Goal: Transaction & Acquisition: Purchase product/service

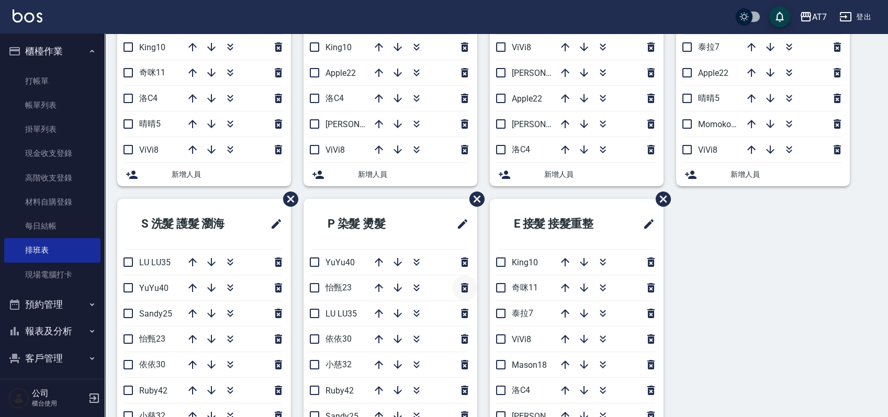
scroll to position [209, 0]
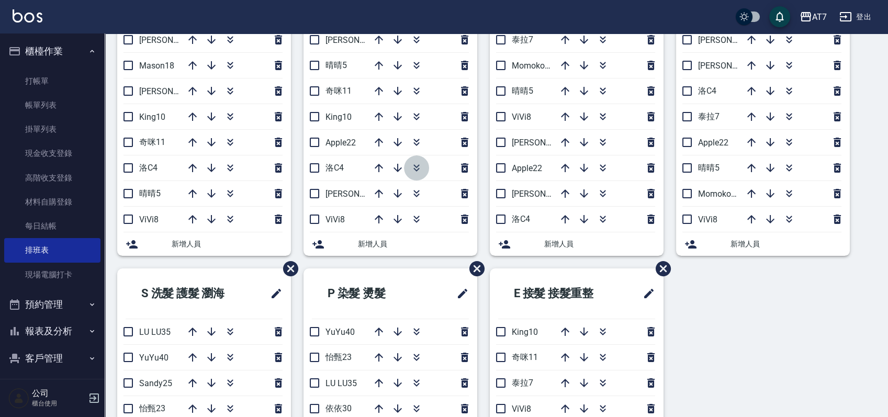
click at [410, 165] on button "button" at bounding box center [416, 167] width 25 height 25
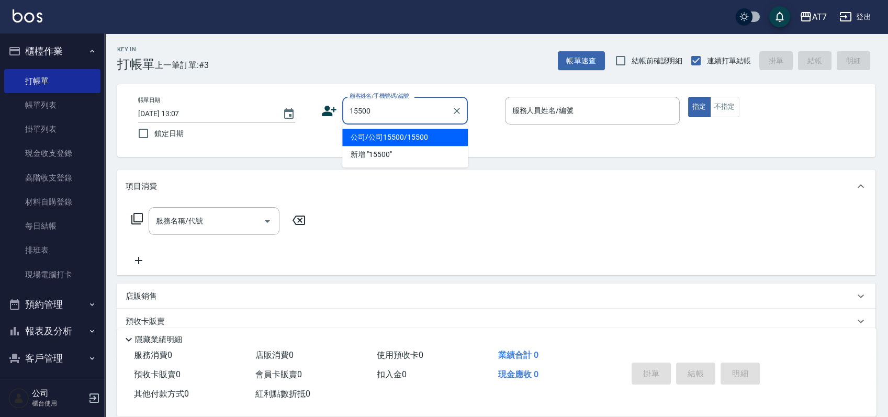
type input "15500"
type input "1"
type input "公司/公司15500/15500"
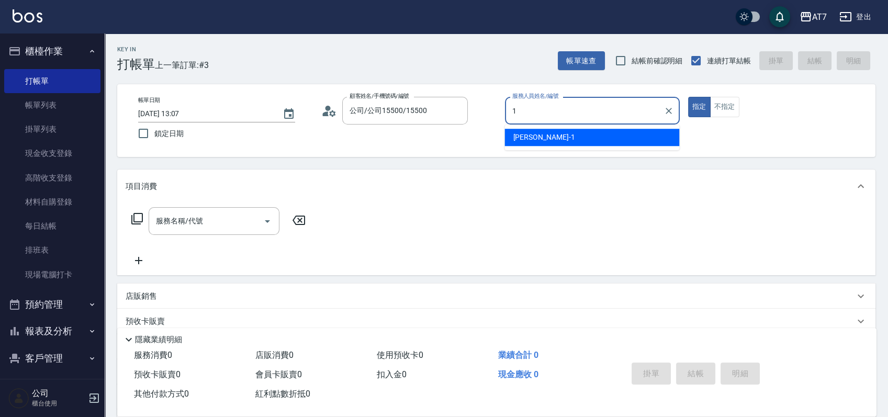
type input "1"
type button "true"
type input "米雪兒-1"
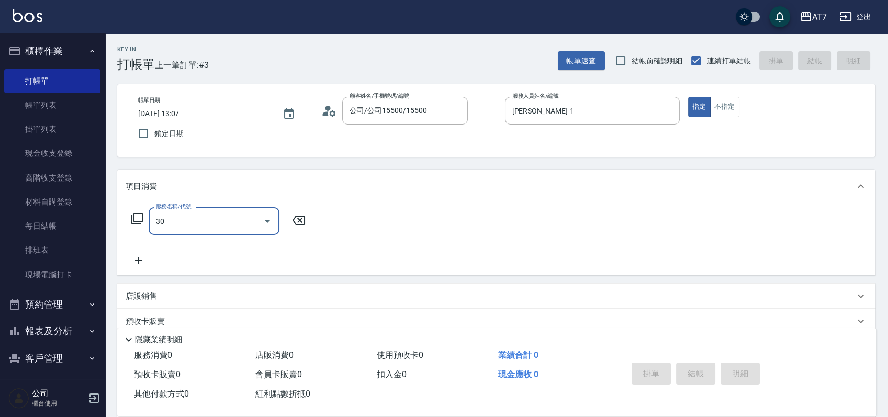
type input "302"
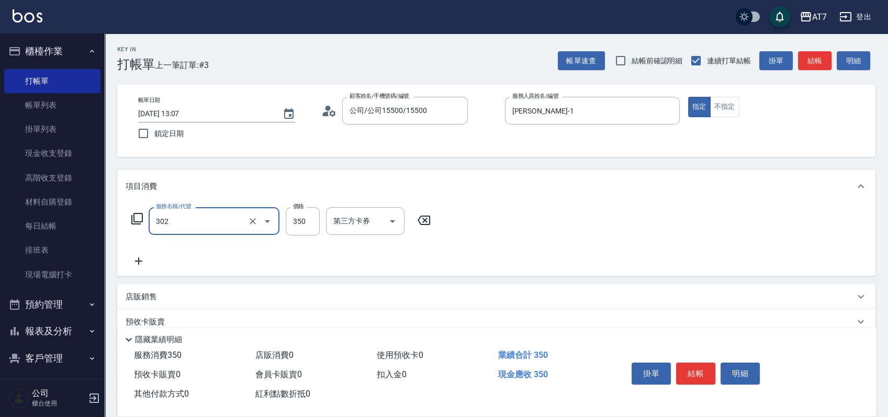
type input "30"
type input "剪髮(302)"
drag, startPoint x: 695, startPoint y: 365, endPoint x: 689, endPoint y: 366, distance: 5.9
click at [693, 365] on button "結帳" at bounding box center [695, 374] width 39 height 22
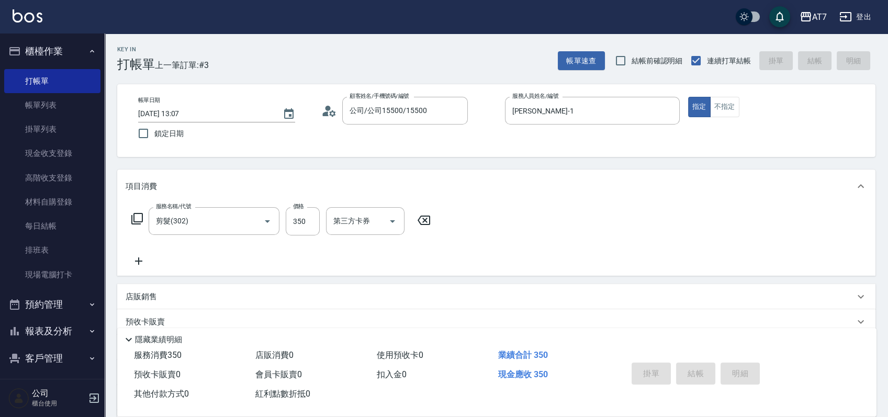
type input "2025/10/07 17:02"
type input "0"
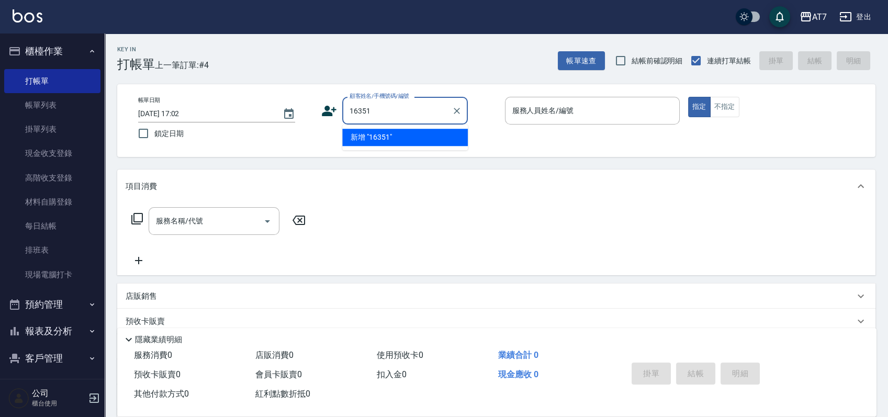
type input "16351"
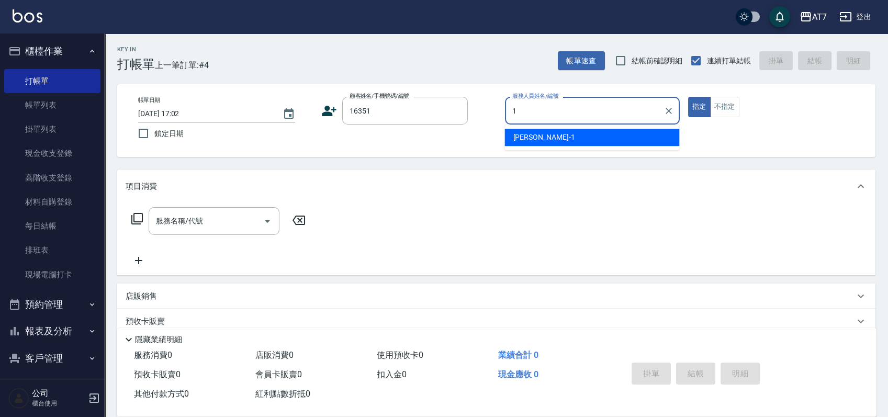
type input "米雪兒-1"
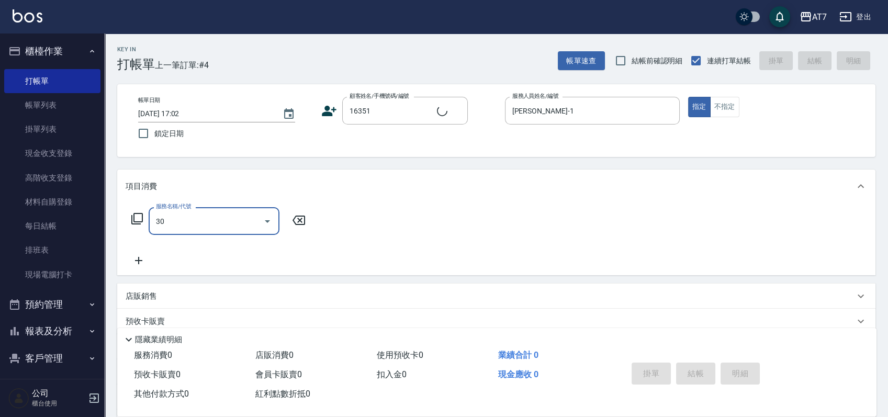
type input "302"
type input "公司/公司16351/16351"
type input "30"
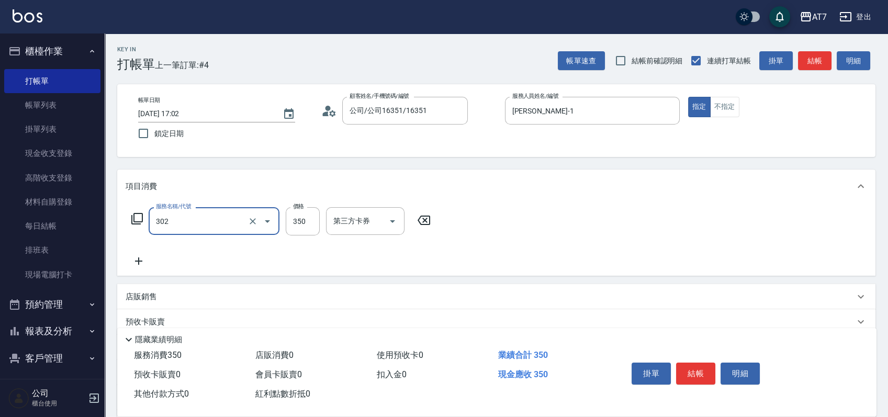
type input "剪髮(302)"
click at [689, 366] on button "結帳" at bounding box center [695, 374] width 39 height 22
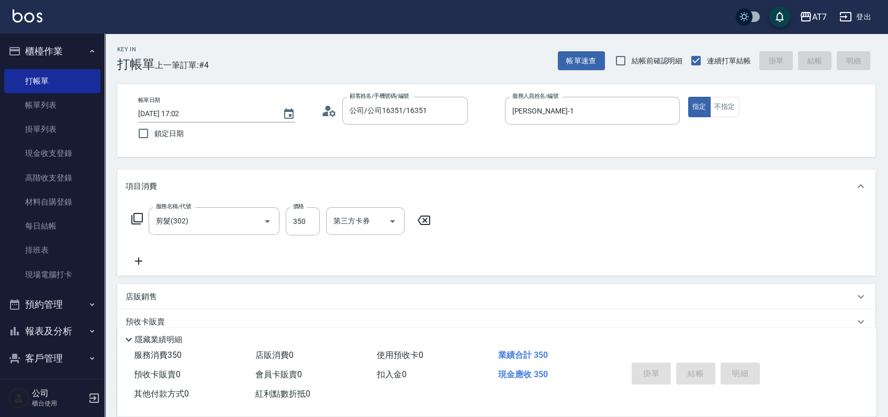
type input "0"
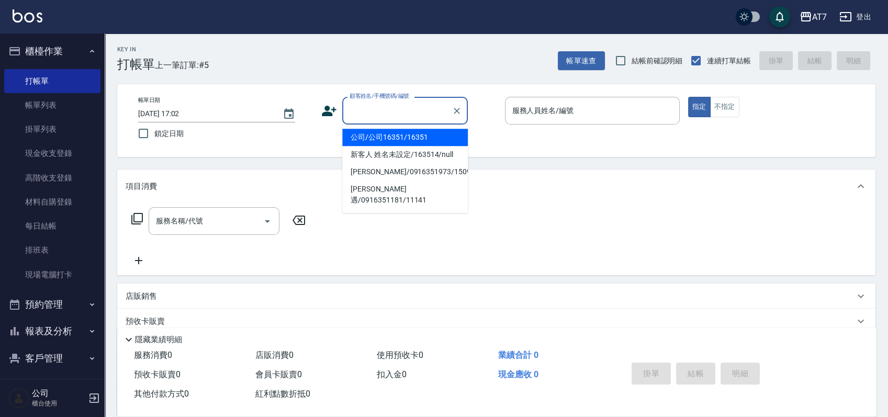
click at [389, 106] on input "顧客姓名/手機號碼/編號" at bounding box center [397, 111] width 100 height 18
type input "07038"
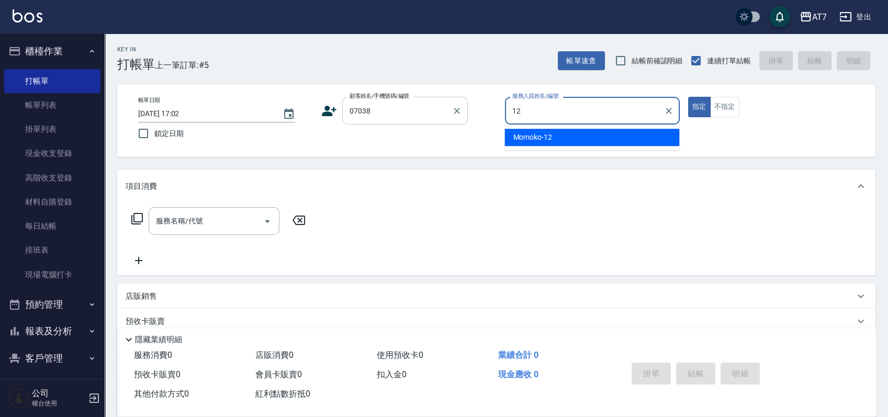
type input "Momoko-12"
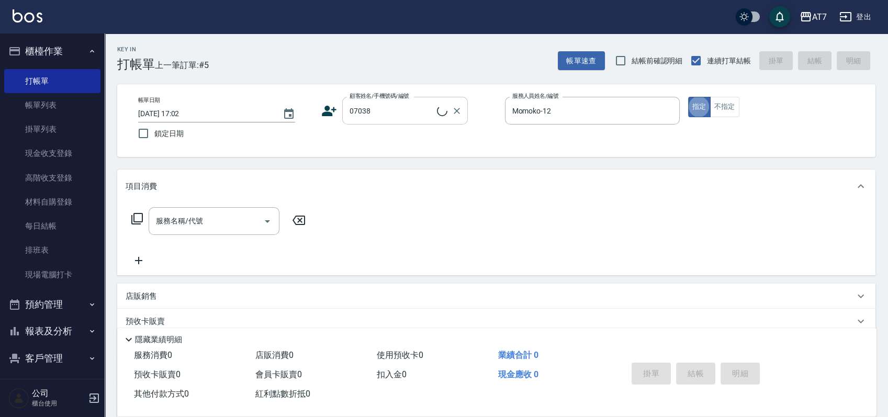
type input "公司/公司07038/07038"
click at [223, 289] on div "店販銷售" at bounding box center [496, 296] width 758 height 25
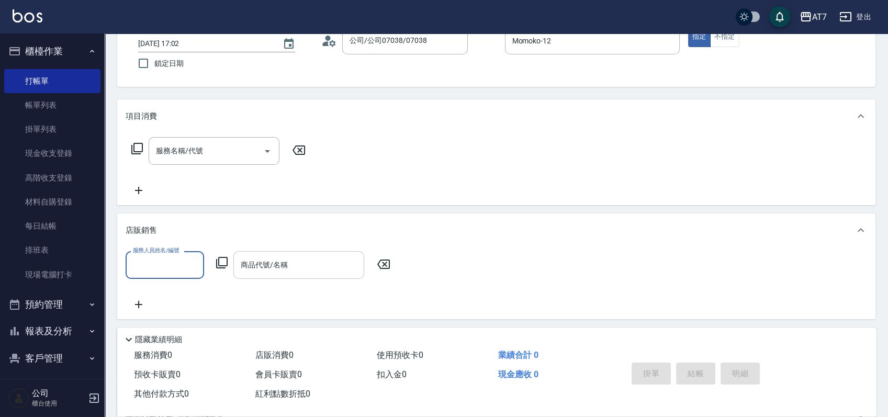
scroll to position [139, 0]
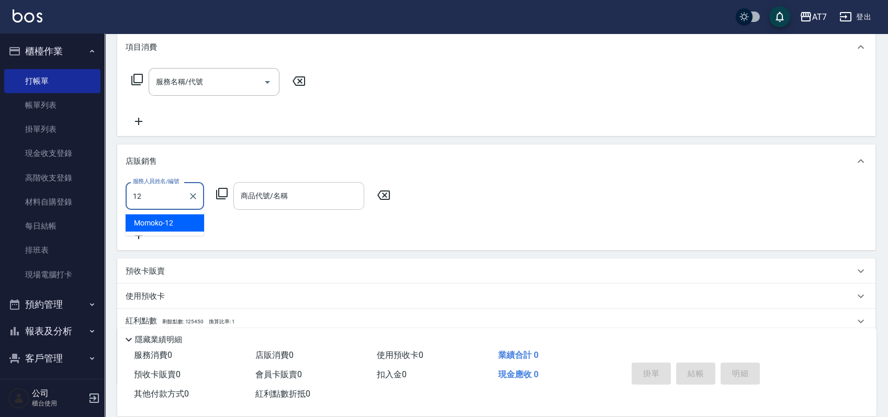
type input "Momoko-12"
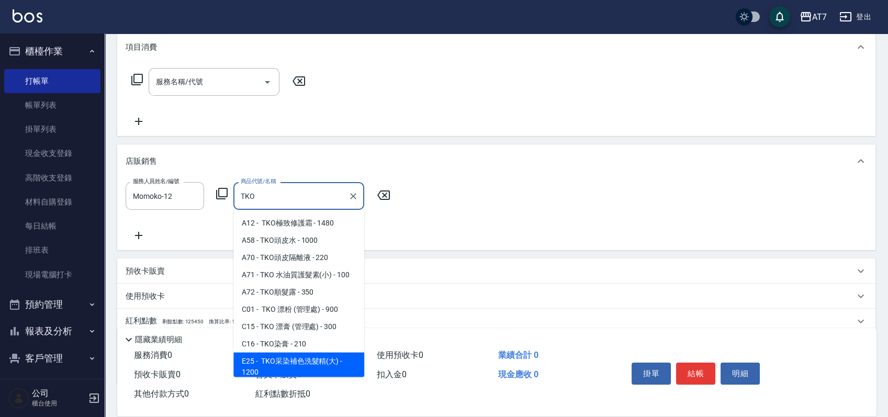
click at [304, 372] on span "E25 - TKO采染補色洗髮精(大) - 1200" at bounding box center [298, 367] width 131 height 28
type input "TKO采染補色洗髮精(大)"
type input "120"
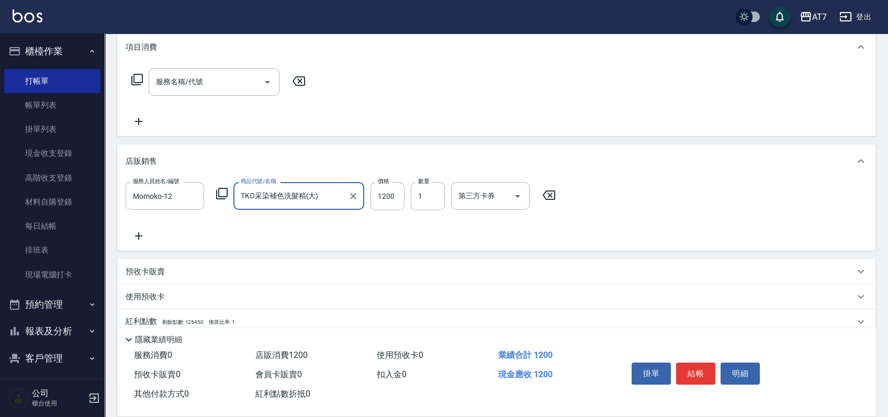
type input "TKO采染補色洗髮精(大)"
type input "1"
type input "0"
type input "110"
type input "10"
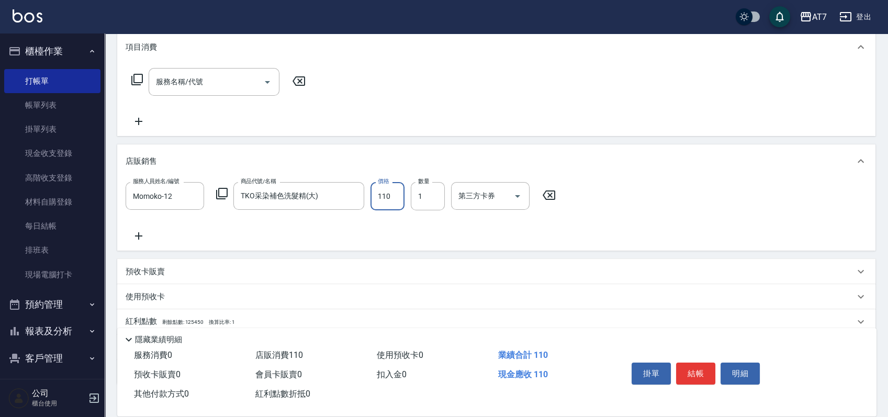
type input "1100"
type input "110"
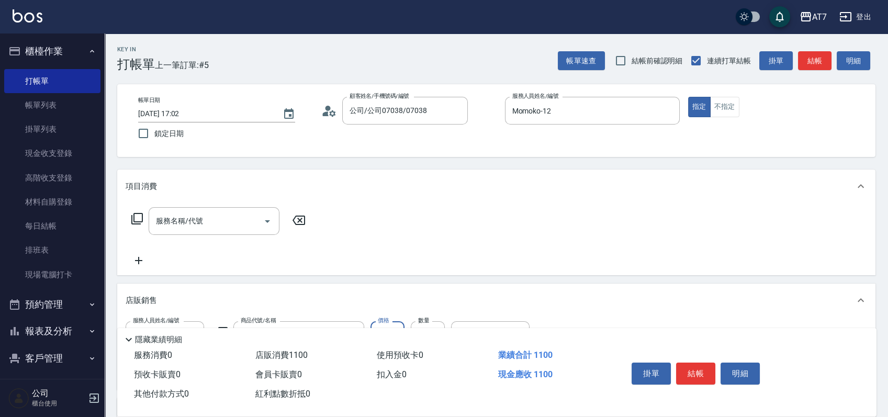
scroll to position [205, 0]
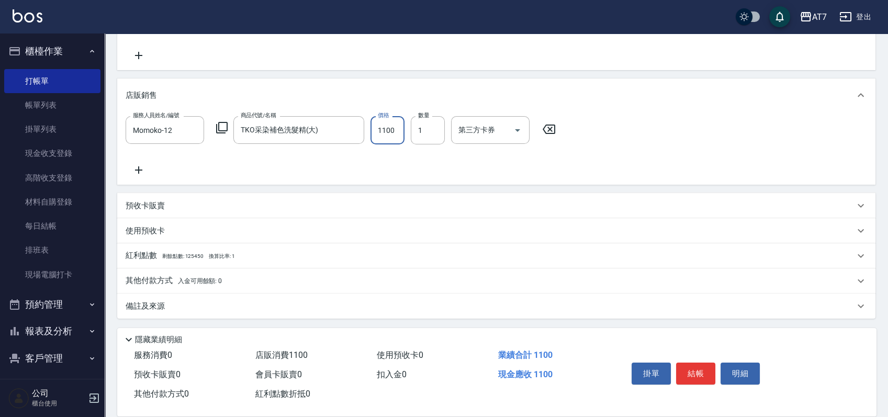
type input "1100"
click at [286, 282] on div "其他付款方式 入金可用餘額: 0" at bounding box center [490, 281] width 729 height 12
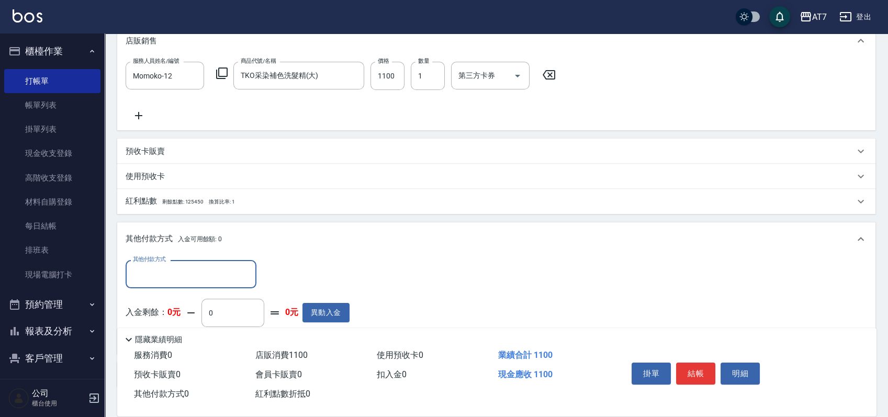
scroll to position [329, 0]
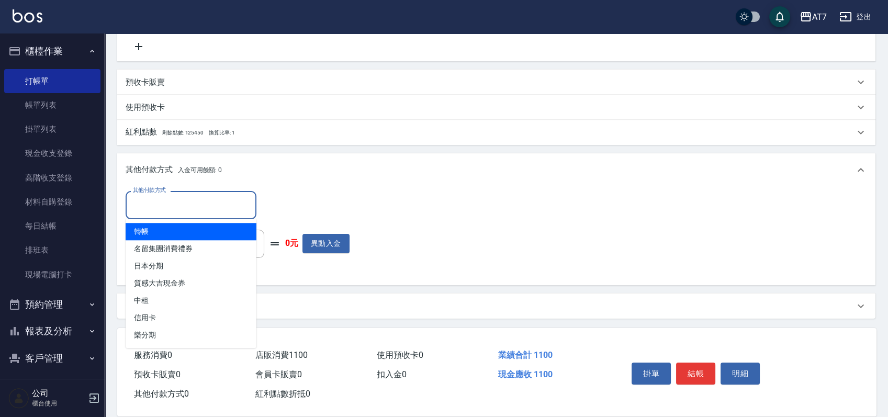
click at [184, 201] on input "其他付款方式" at bounding box center [190, 205] width 121 height 18
click at [162, 233] on span "轉帳" at bounding box center [191, 231] width 131 height 17
type input "轉帳"
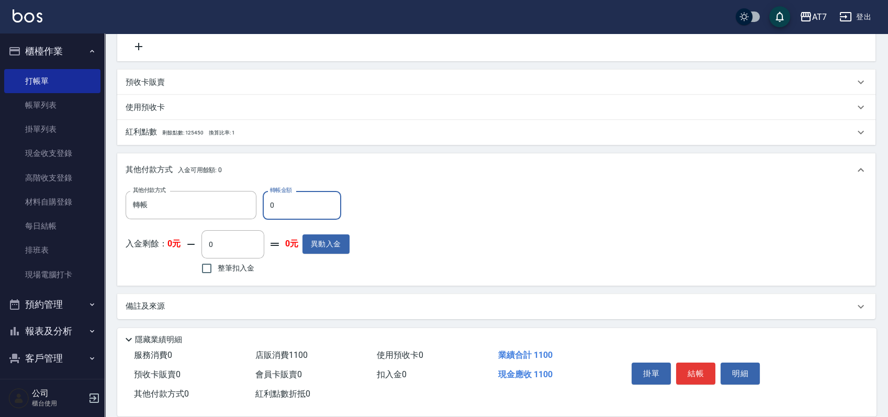
type input "10"
type input "100"
type input "1000"
type input "10"
type input "100"
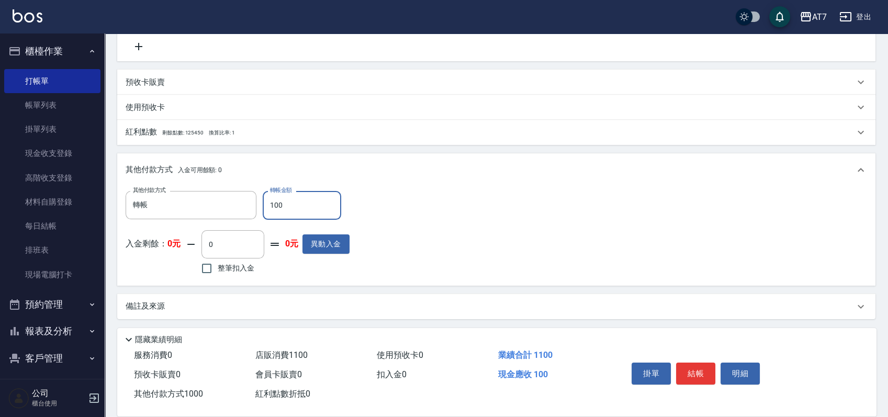
type input "100"
type input "1100"
type input "0"
type input "1100"
click at [701, 372] on button "結帳" at bounding box center [695, 374] width 39 height 22
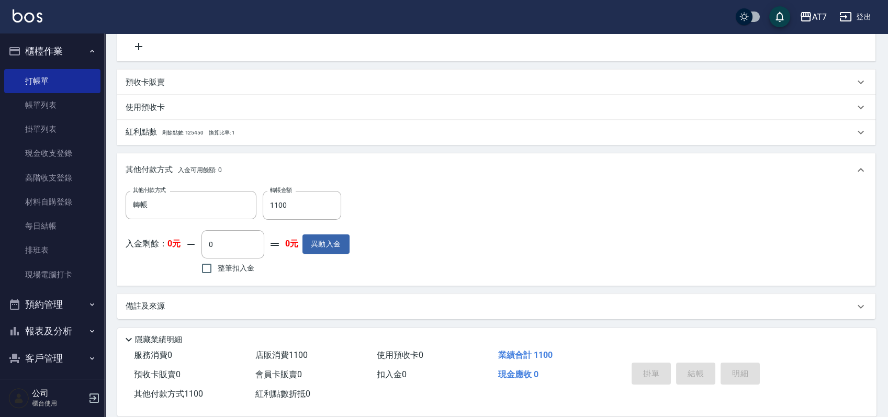
type input "2025/10/07 17:04"
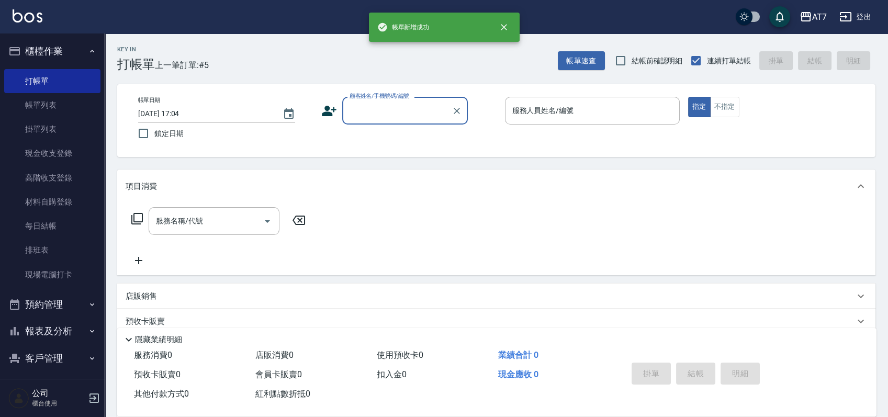
scroll to position [0, 0]
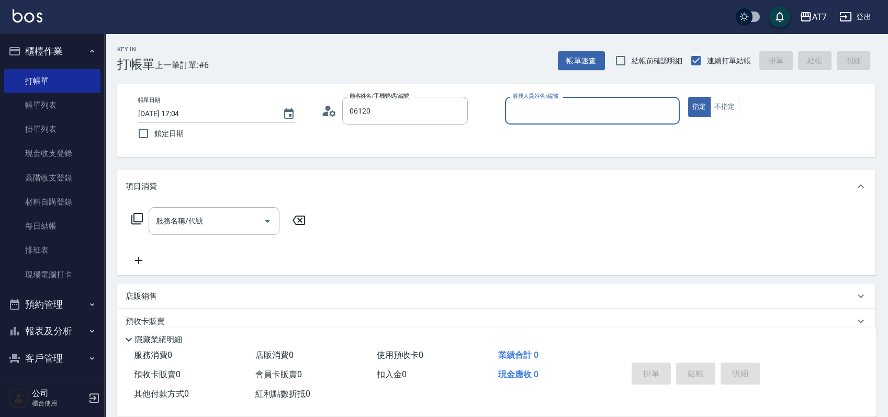
type input "公司單/06120-1/06120"
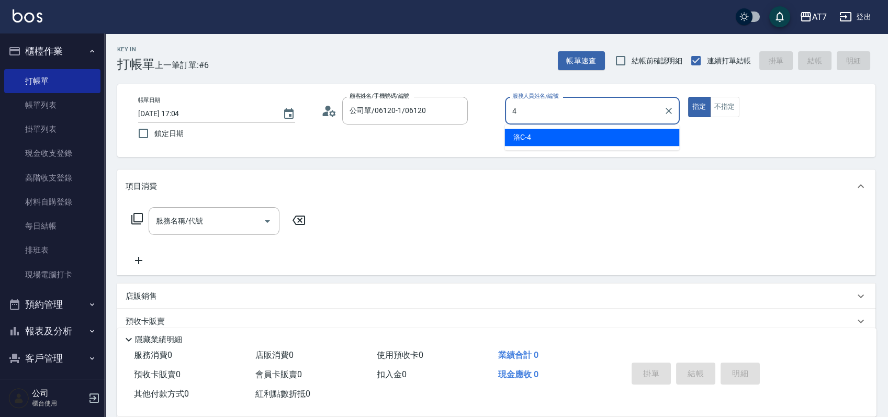
type input "洛C-4"
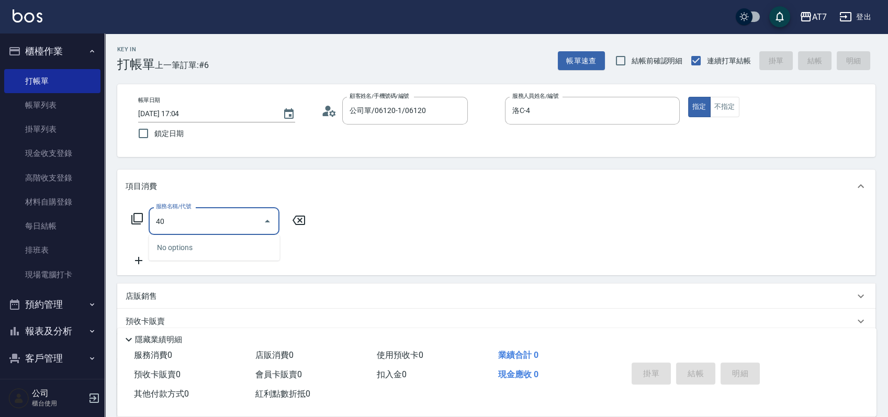
type input "400"
type input "150"
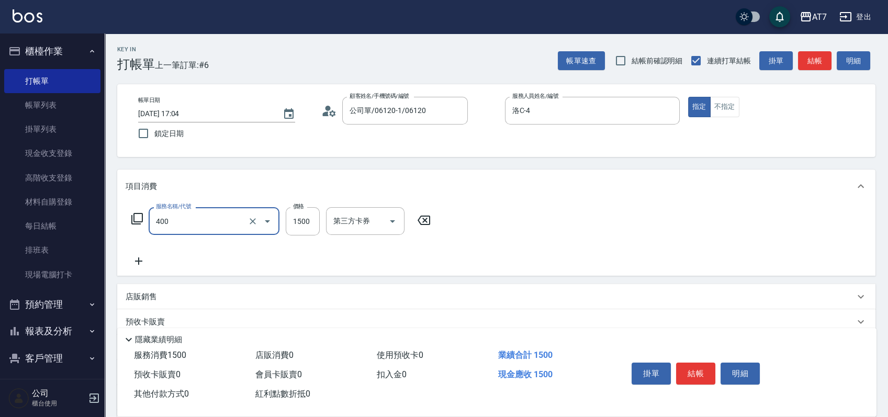
type input "染髮(400)"
type input "0"
type input "34"
type input "30"
type input "348"
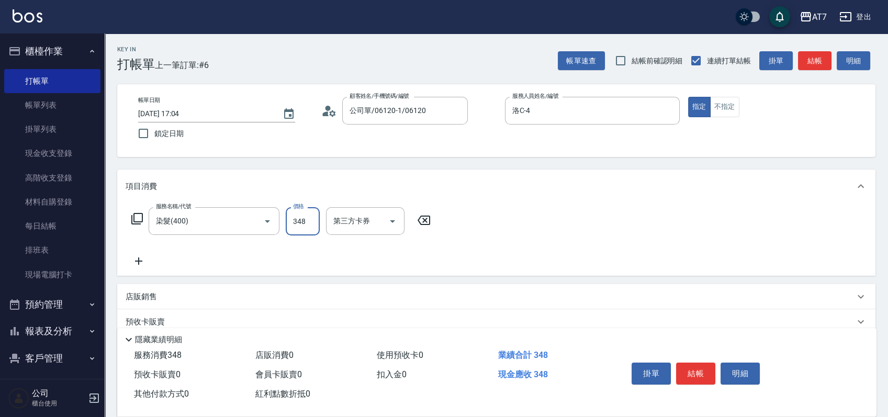
type input "340"
type input "3480"
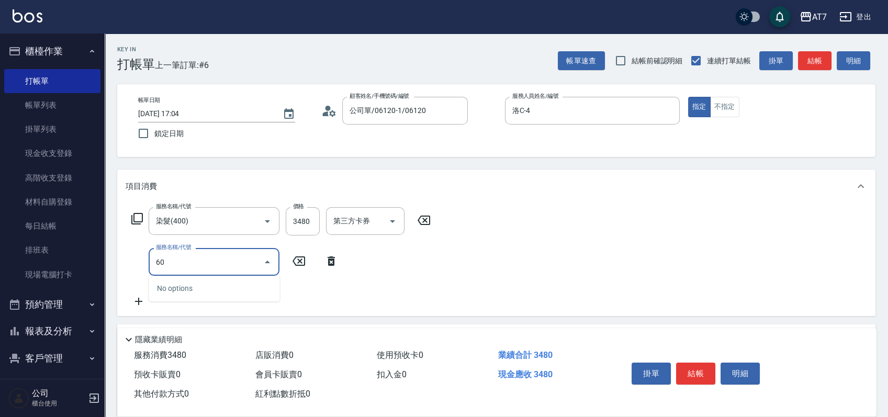
type input "609"
type input "590"
type input "鉑金護髮M（自領(609)"
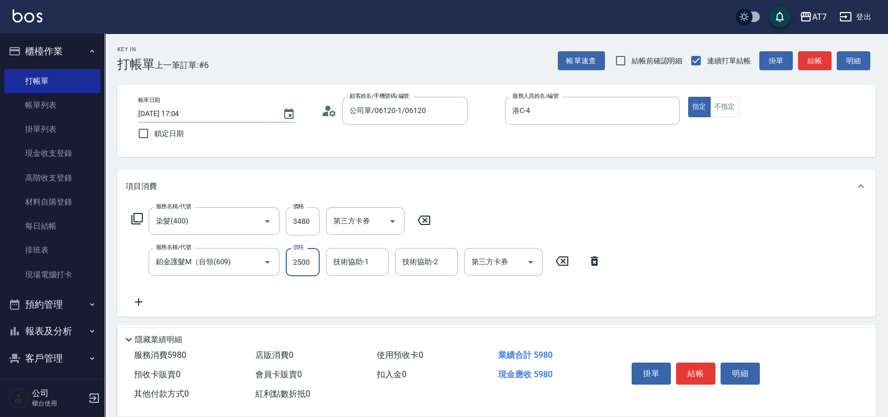
type input "2"
type input "340"
type input "28"
type input "350"
type input "280"
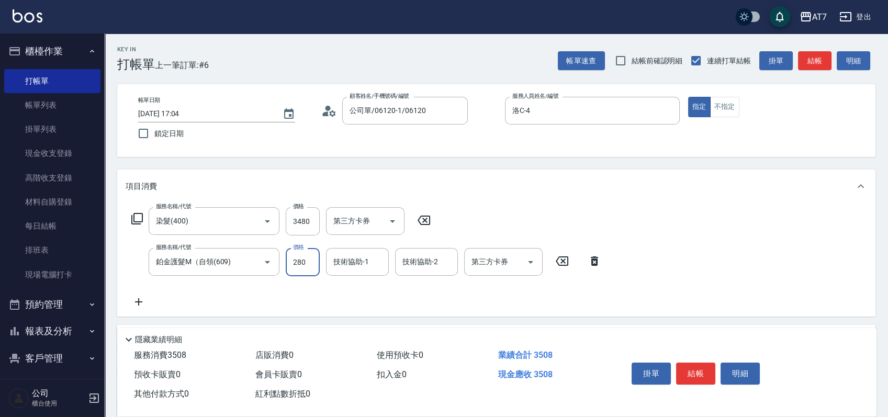
type input "370"
type input "2800"
type input "620"
type input "2800"
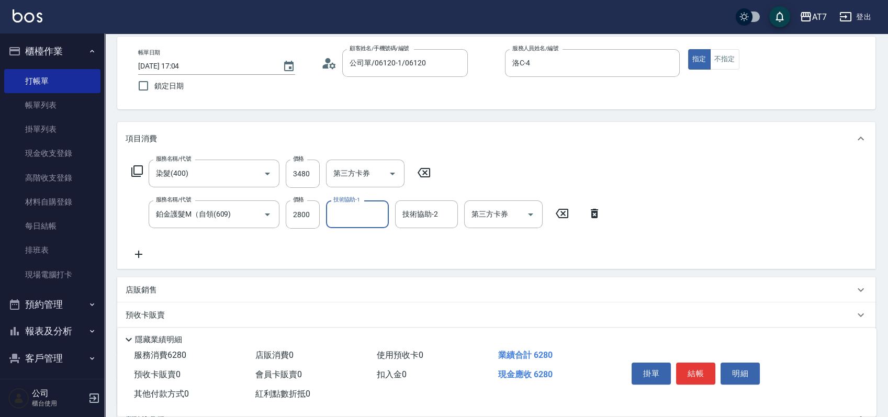
scroll to position [70, 0]
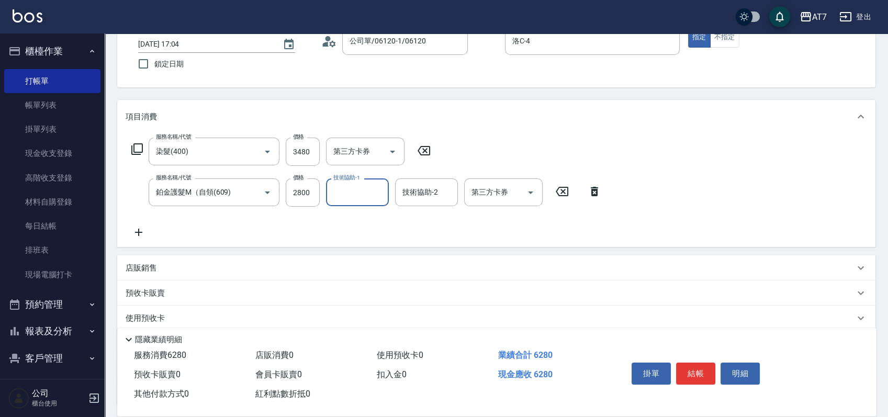
click at [603, 263] on div "店販銷售" at bounding box center [490, 268] width 729 height 11
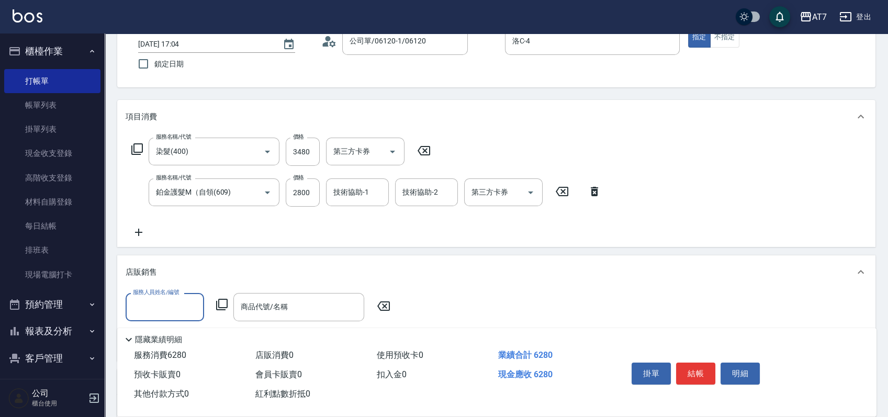
scroll to position [0, 0]
type input "洛C-4"
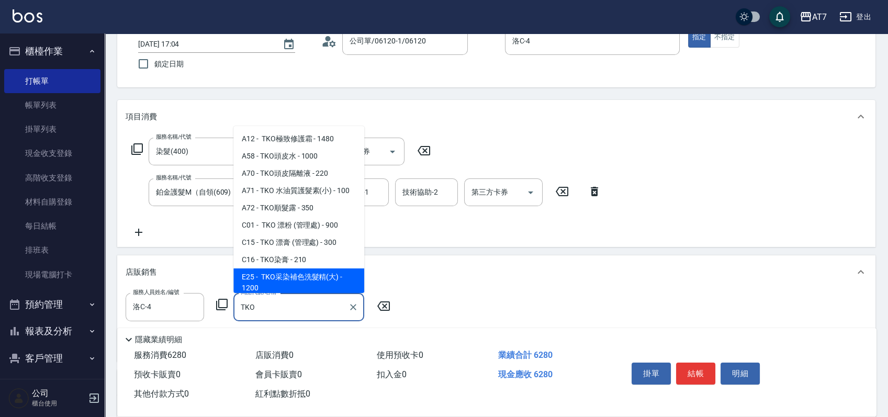
click at [317, 288] on span "E25 - TKO采染補色洗髮精(大) - 1200" at bounding box center [298, 282] width 131 height 28
type input "TKO采染補色洗髮精(大)"
type input "740"
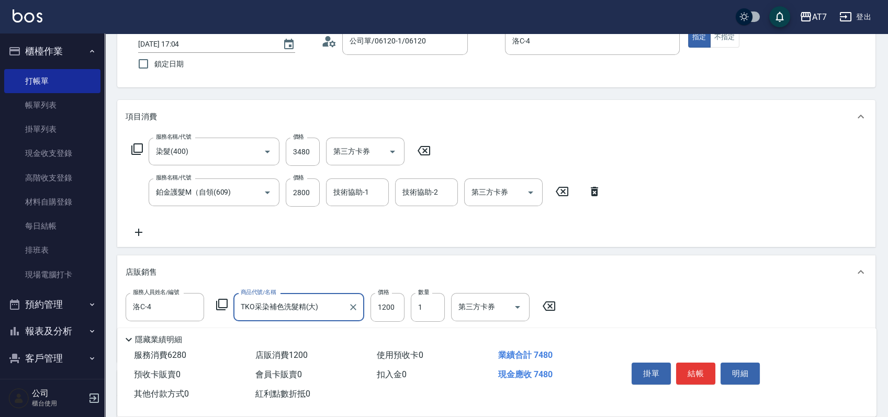
type input "TKO采染補色洗髮精(大)"
type input "1"
type input "620"
type input "100"
type input "630"
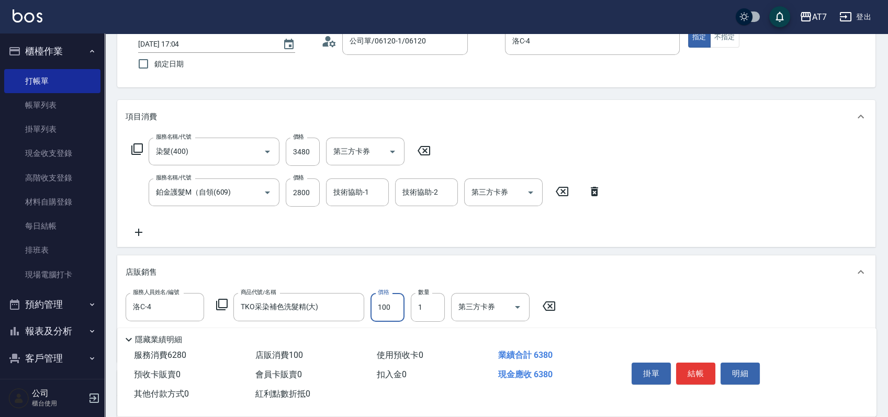
type input "1000"
type input "720"
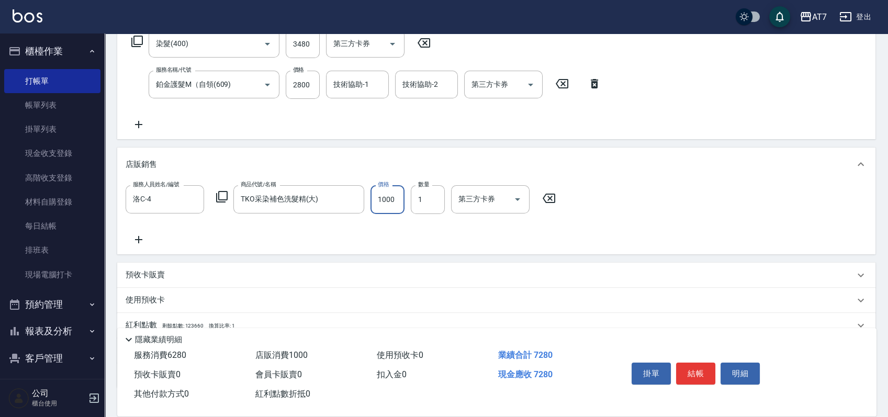
scroll to position [247, 0]
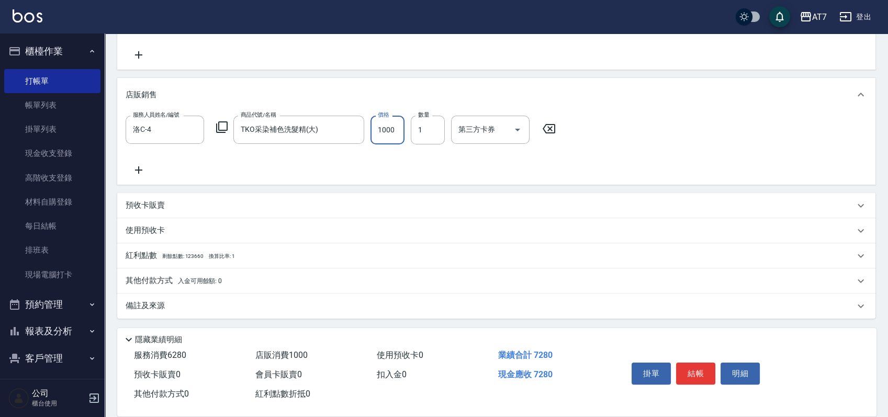
type input "1000"
click at [285, 280] on div "其他付款方式 入金可用餘額: 0" at bounding box center [490, 281] width 729 height 12
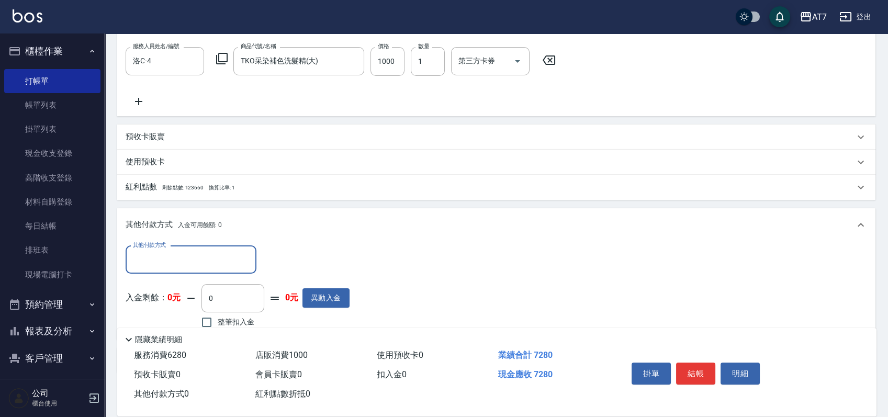
scroll to position [370, 0]
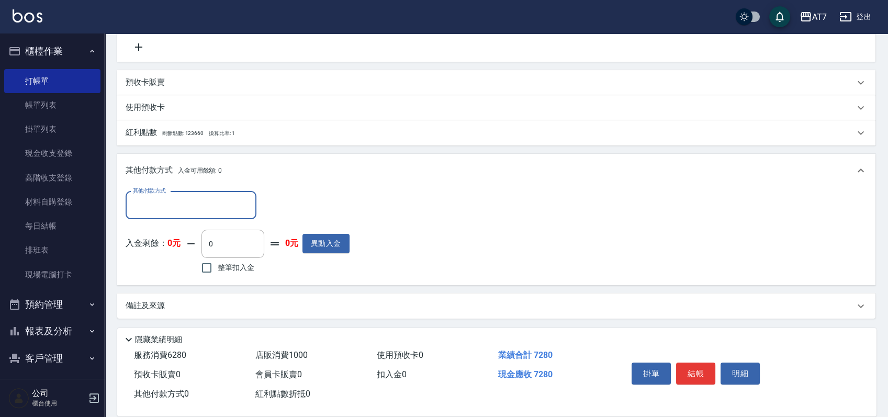
click at [175, 210] on input "其他付款方式" at bounding box center [190, 205] width 121 height 18
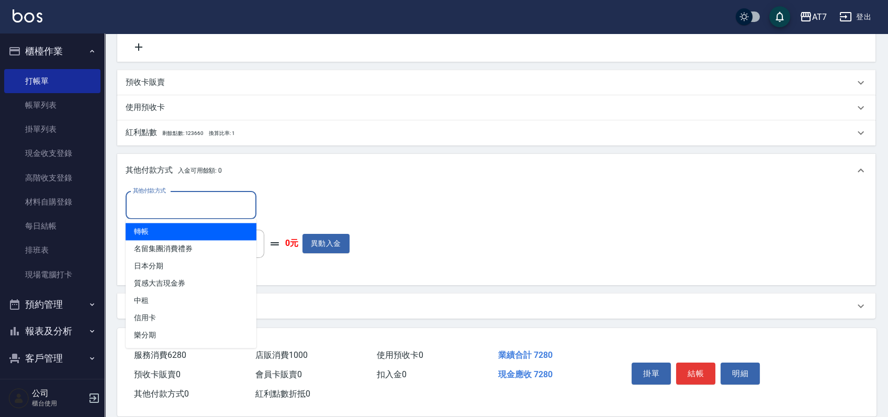
click at [164, 237] on span "轉帳" at bounding box center [191, 231] width 131 height 17
type input "轉帳"
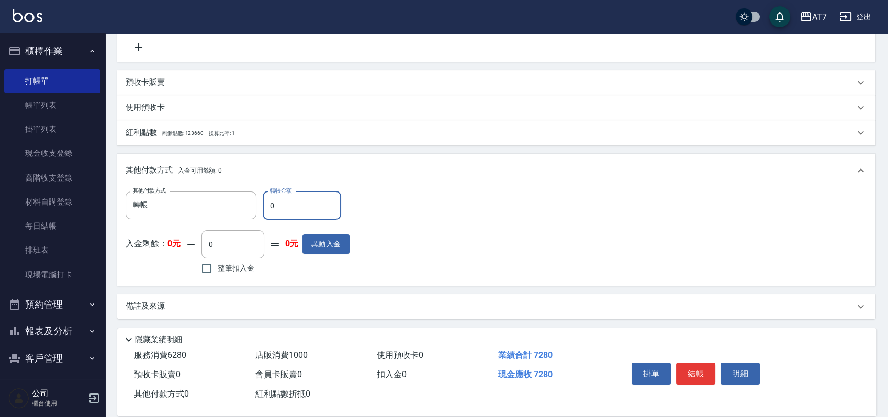
click at [265, 206] on input "0" at bounding box center [302, 206] width 78 height 28
type input "280"
type input "700"
type input "7280"
type input "0"
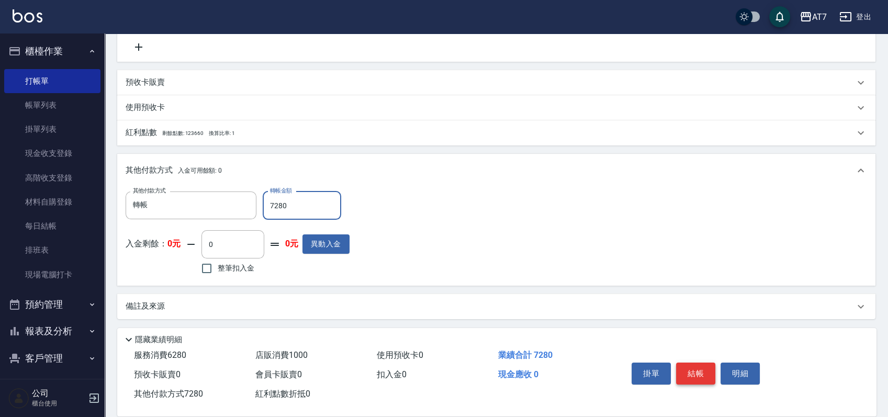
type input "7280"
click at [695, 364] on button "結帳" at bounding box center [695, 374] width 39 height 22
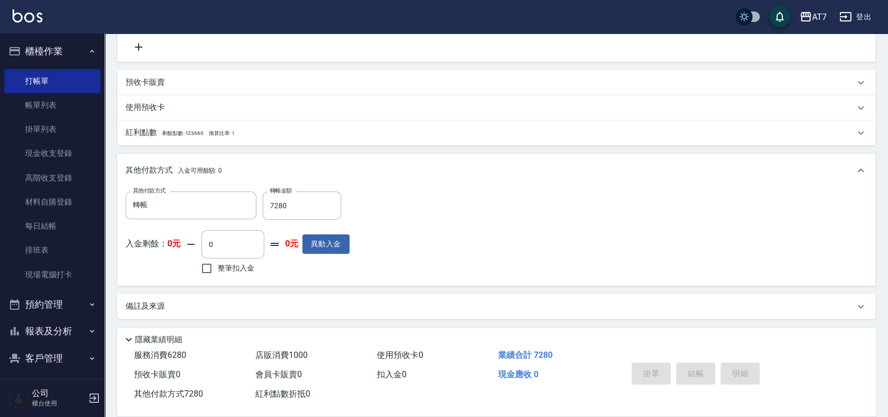
type input "2025/10/07 17:05"
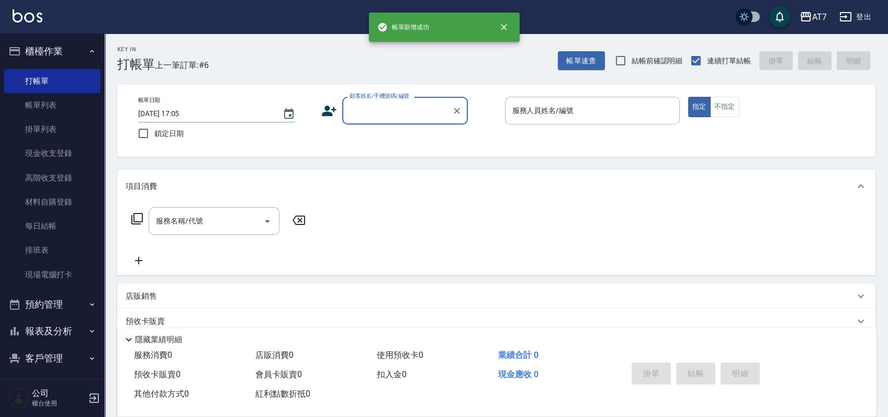
scroll to position [0, 0]
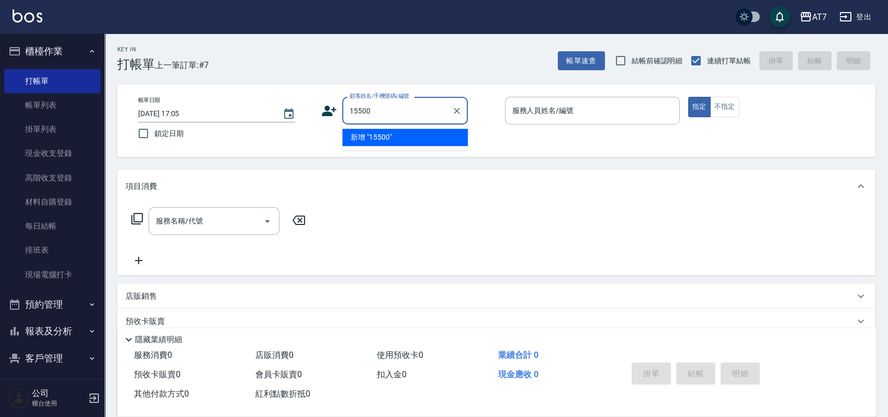
type input "15500"
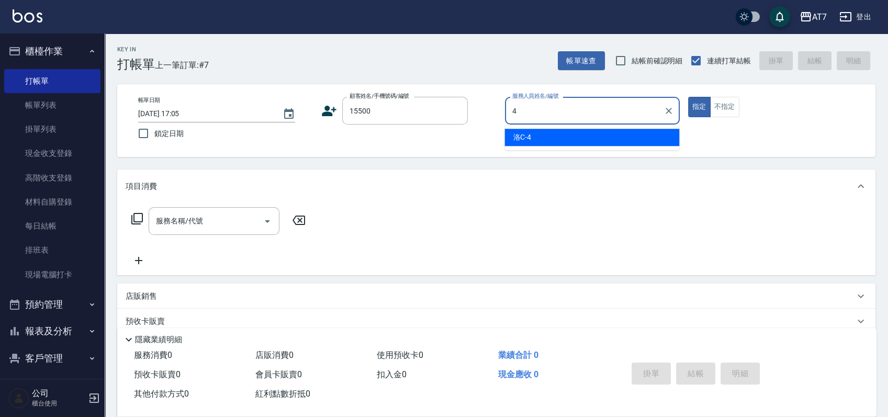
type input "洛C-4"
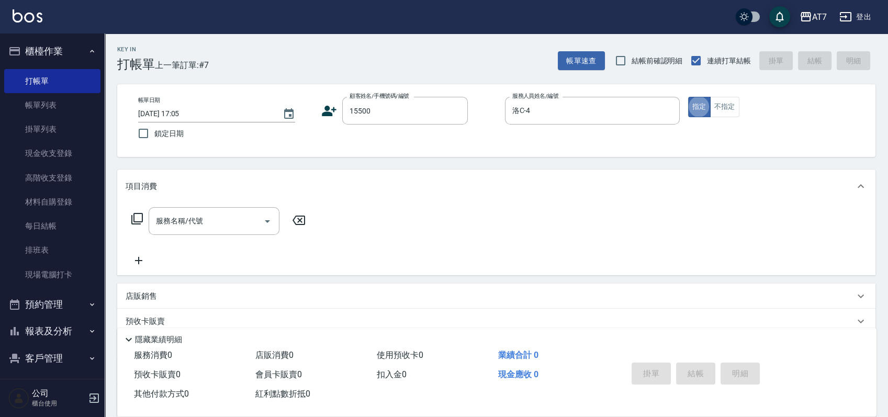
type input "公司/公司15500/15500"
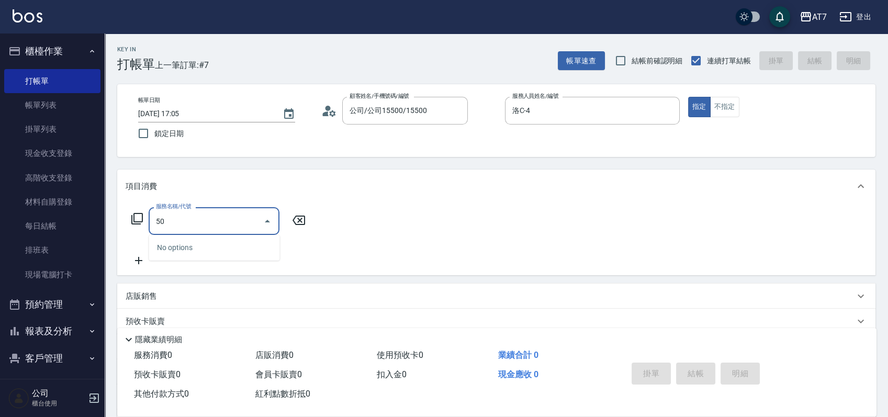
type input "501"
type input "30"
type input "洗髮(互助)(501)"
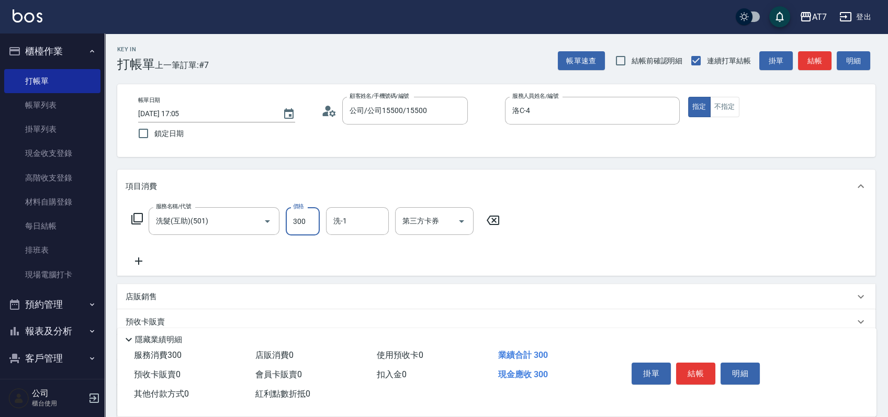
type input "2"
type input "0"
type input "200"
type input "20"
type input "200"
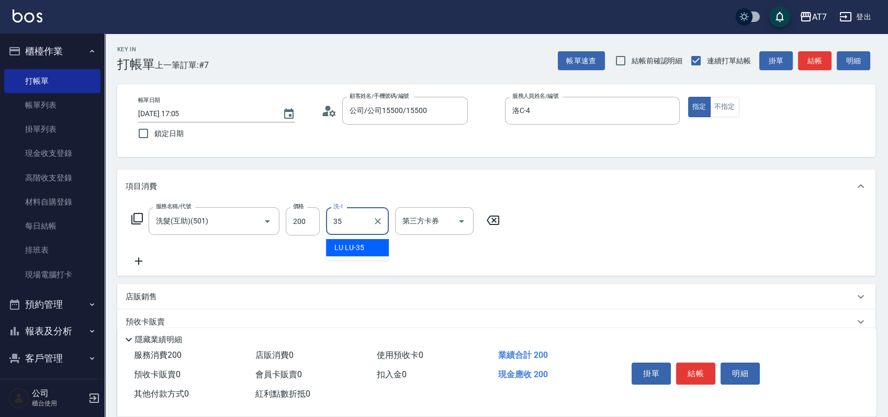
type input "LU LU-35"
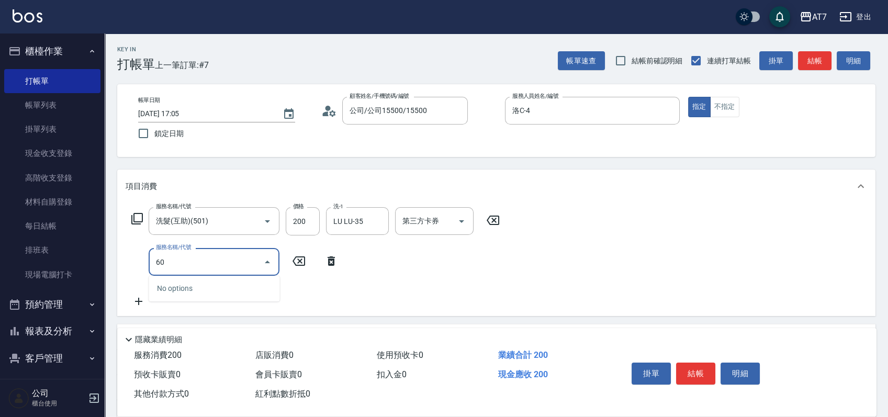
type input "606"
type input "170"
type input "東日玫瑰短（自）(606)"
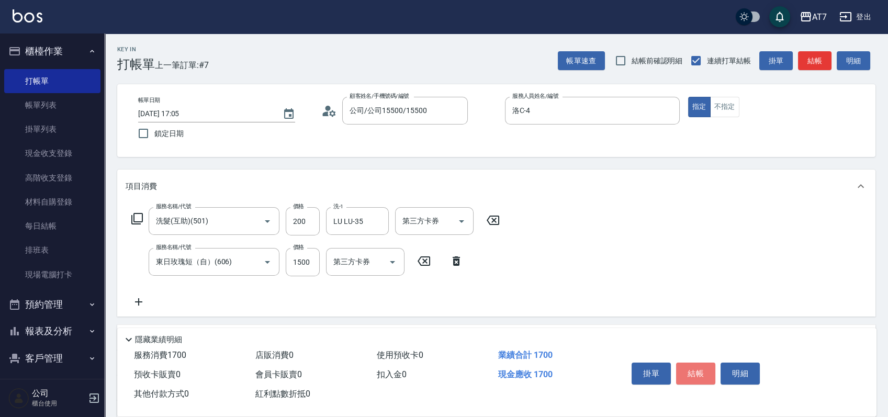
click at [701, 365] on button "結帳" at bounding box center [695, 374] width 39 height 22
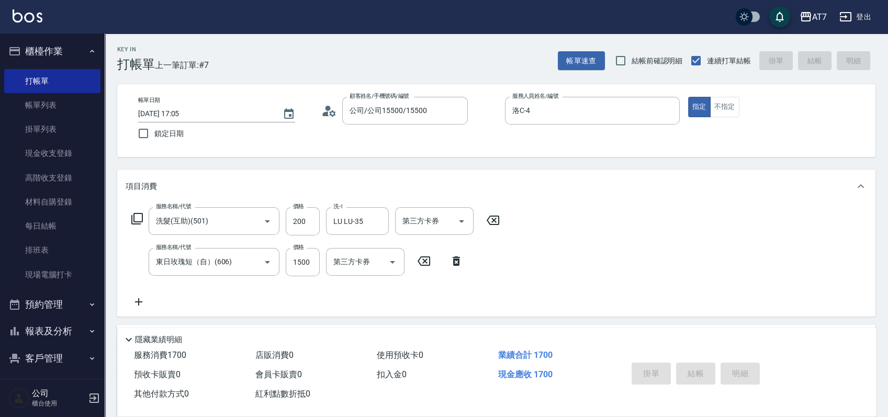
type input "2025/10/07 17:06"
type input "0"
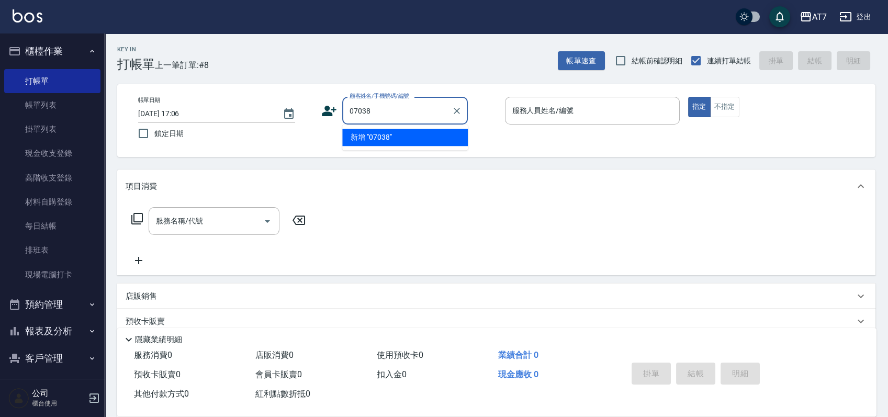
type input "07038"
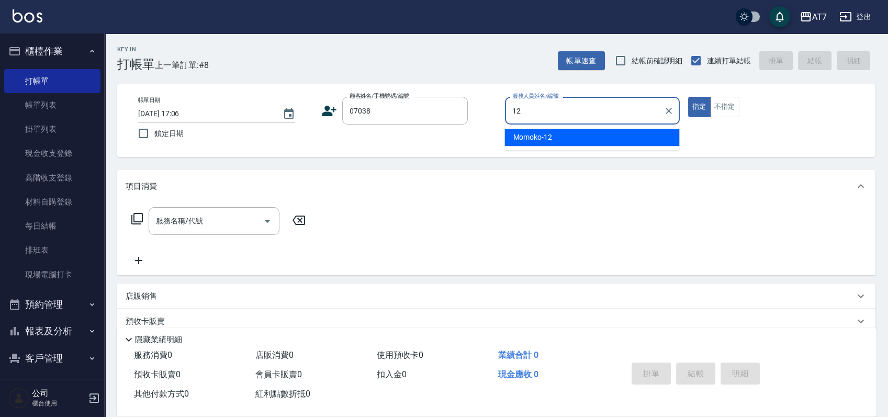
type input "Momoko-12"
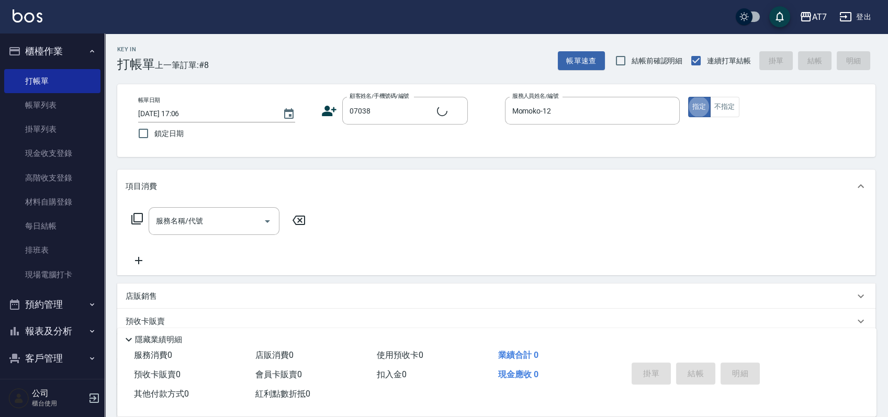
type input "公司/公司07038/07038"
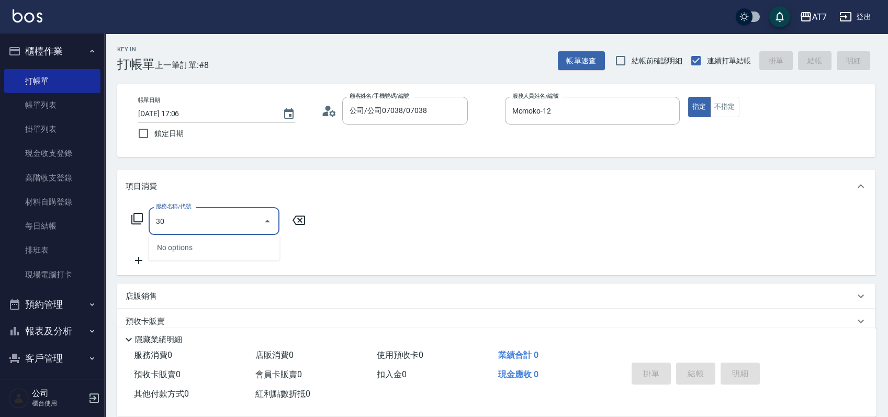
type input "304"
type input "40"
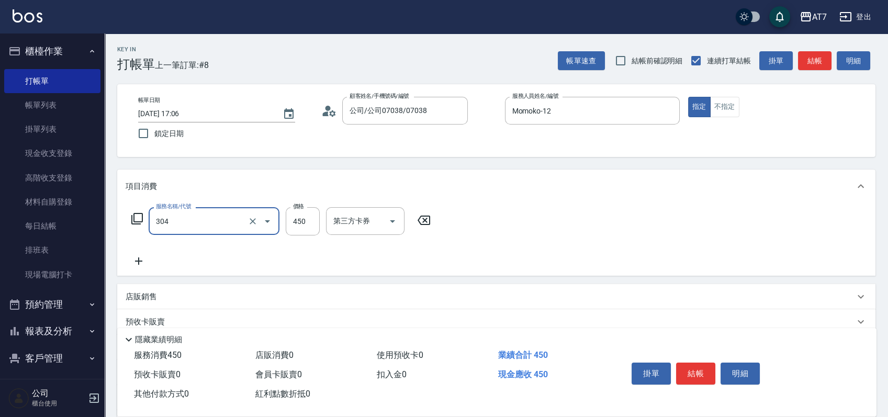
type input "A+級剪髮(304)"
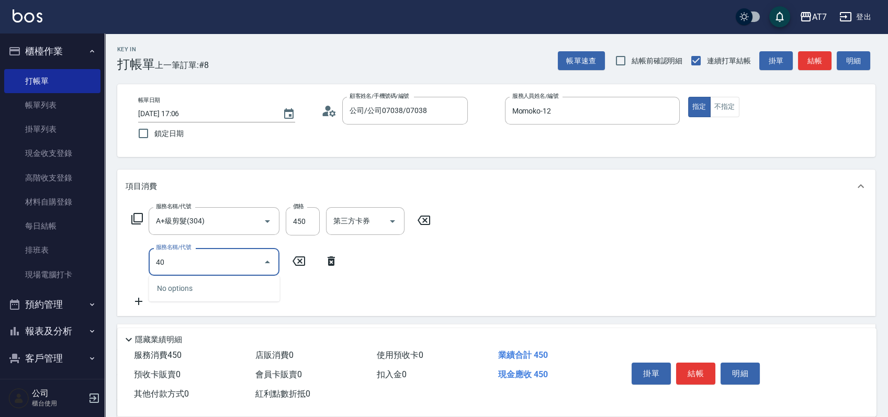
type input "401"
type input "190"
type input "染髮(互助)(401)"
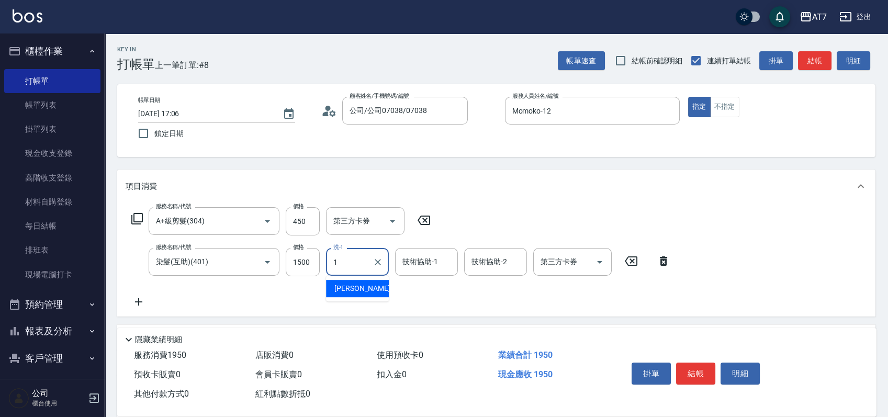
type input "18"
click at [375, 262] on icon "Clear" at bounding box center [378, 262] width 10 height 10
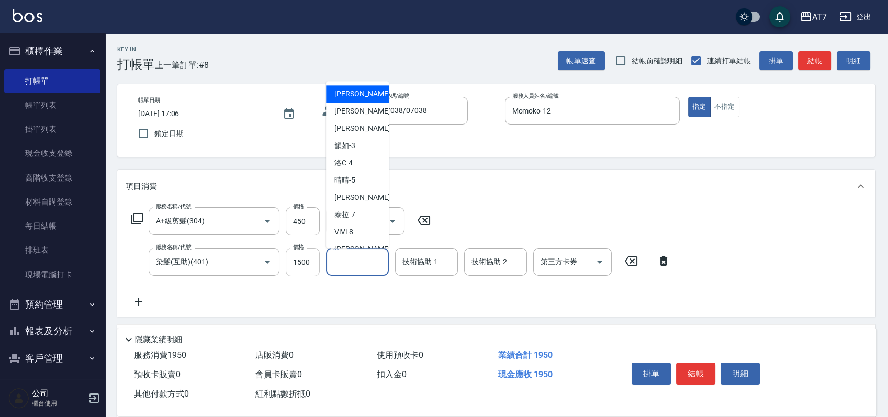
click at [292, 266] on input "1500" at bounding box center [303, 262] width 34 height 28
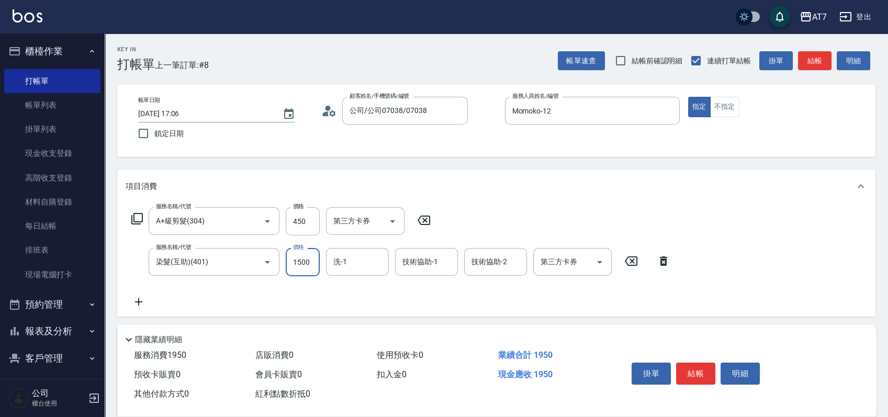
type input "1"
type input "40"
type input "188"
type input "60"
type input "1880"
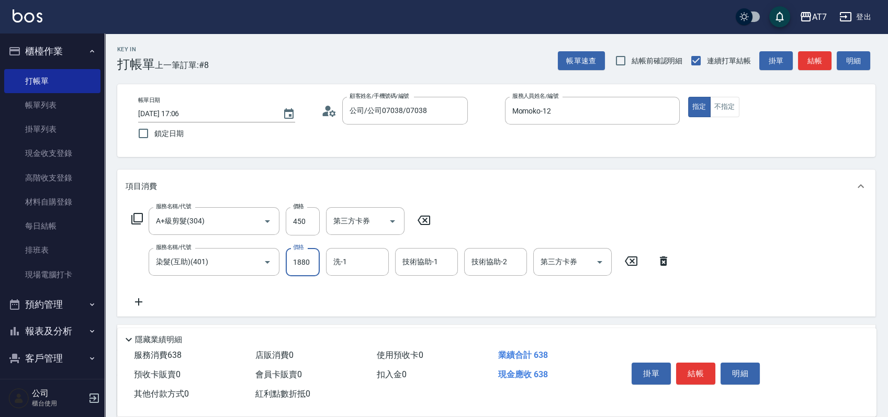
type input "230"
type input "1880"
type input "依依-30"
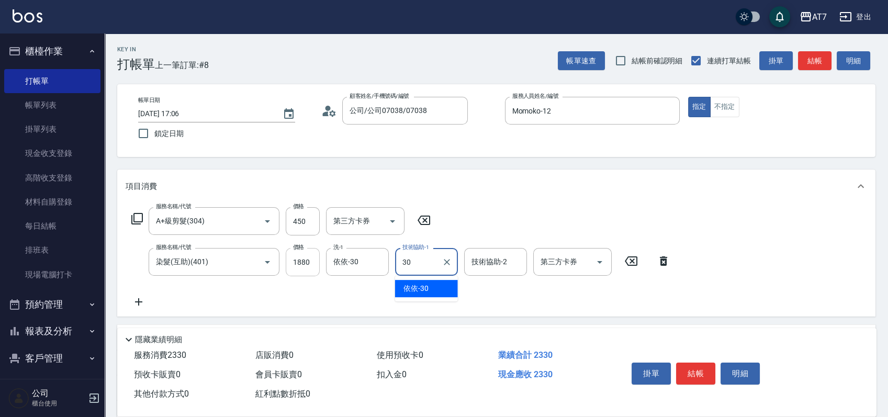
type input "依依-30"
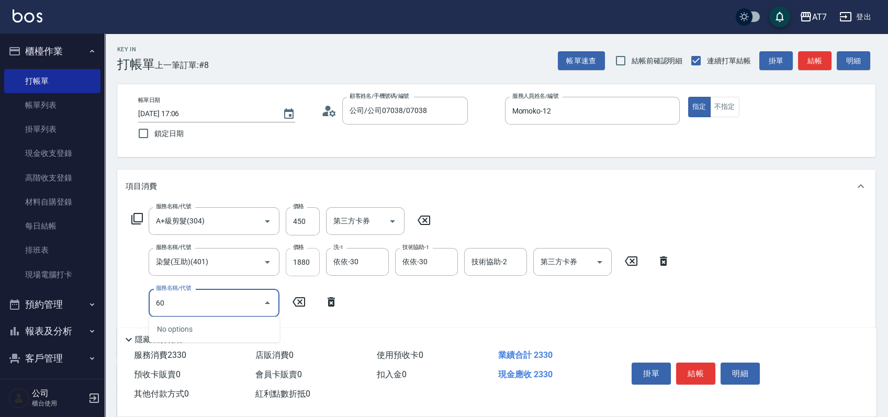
type input "608"
type input "430"
type input "鉑金護髮S（自領(608)"
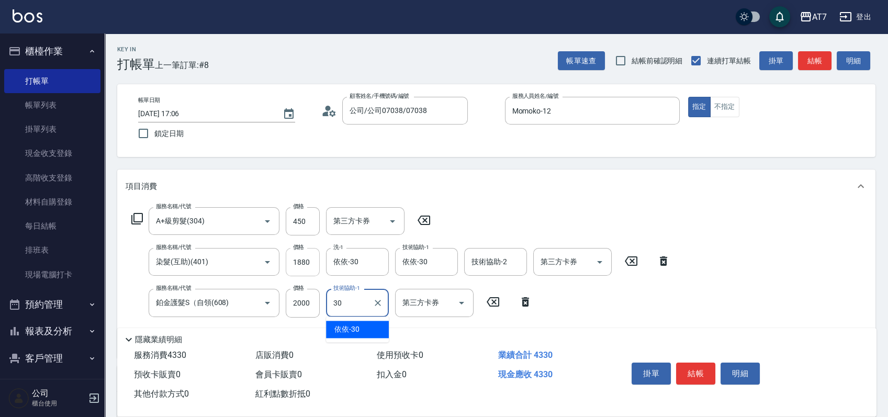
type input "依依-30"
click at [699, 363] on button "結帳" at bounding box center [695, 374] width 39 height 22
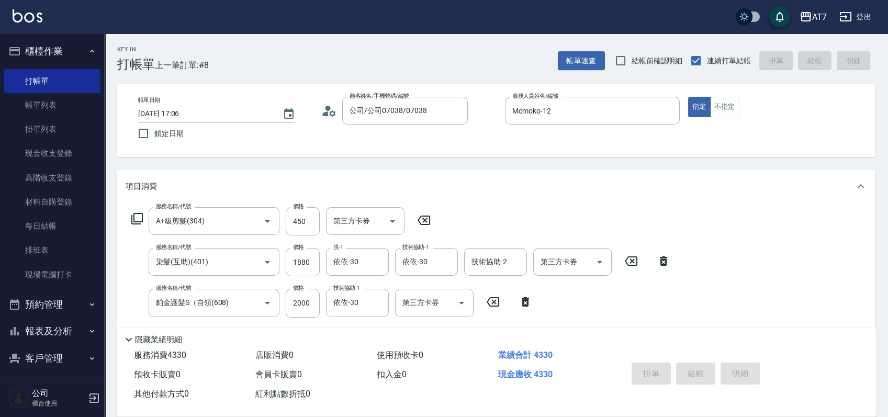
type input "2025/10/07 17:07"
type input "0"
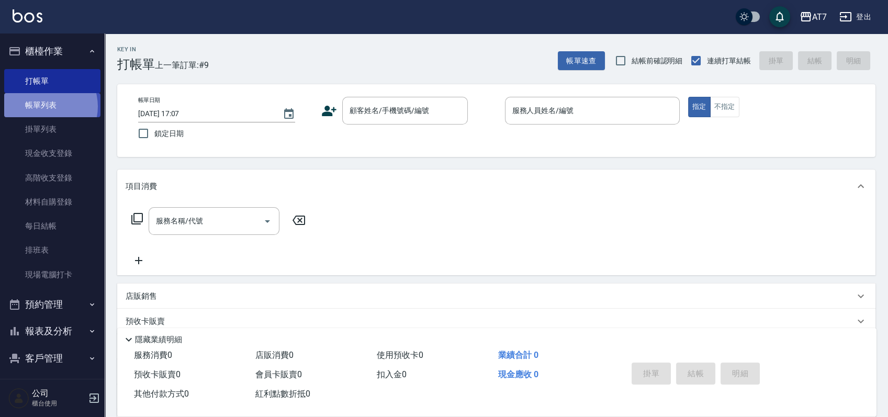
click at [43, 107] on link "帳單列表" at bounding box center [52, 105] width 96 height 24
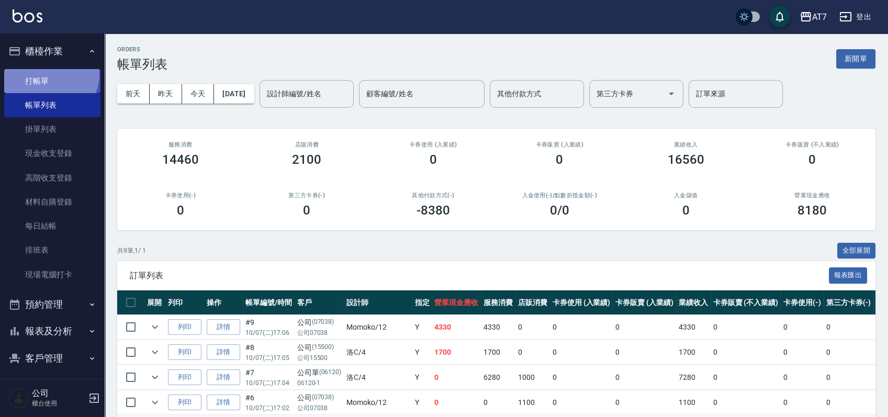
click at [48, 74] on link "打帳單" at bounding box center [52, 81] width 96 height 24
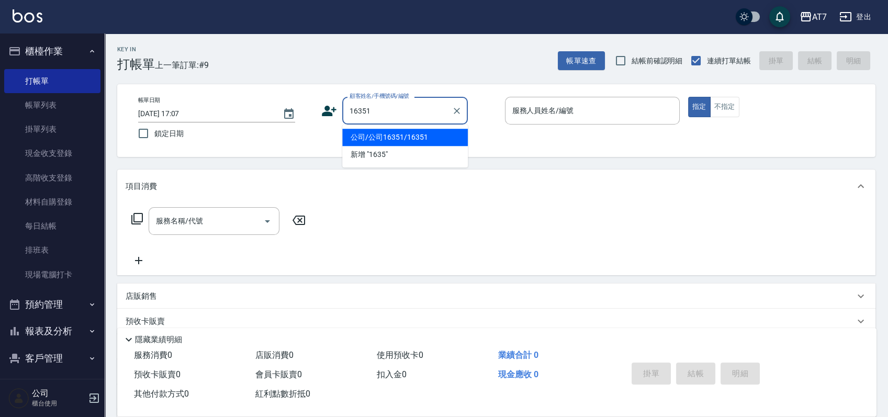
type input "公司/公司16351/16351"
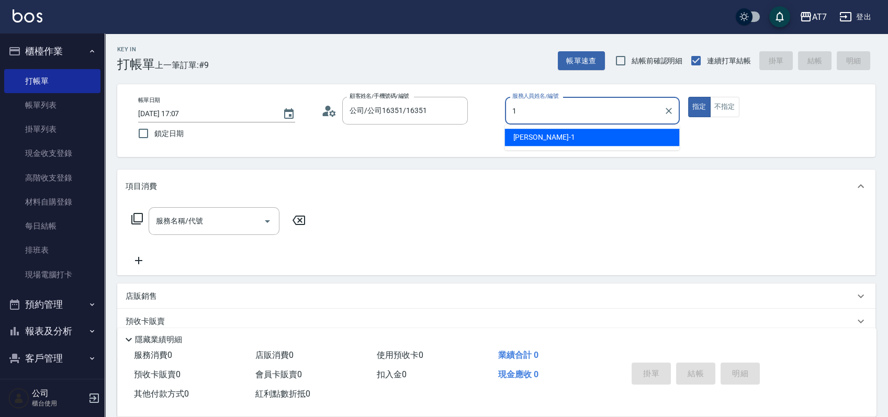
type input "米雪兒-1"
type button "true"
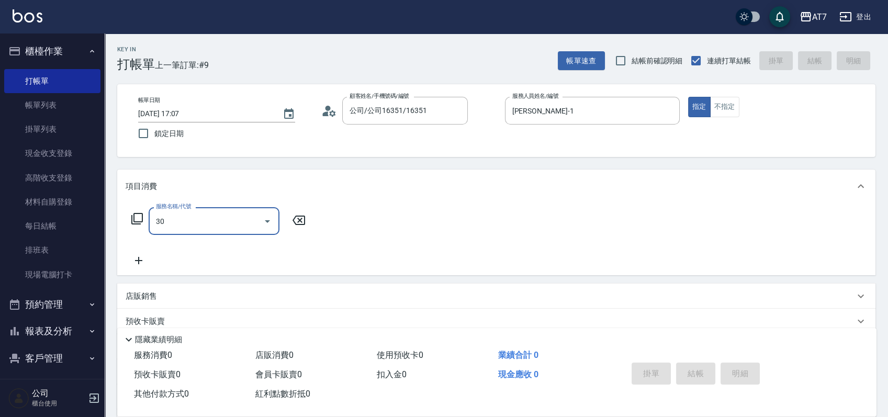
type input "302"
type input "30"
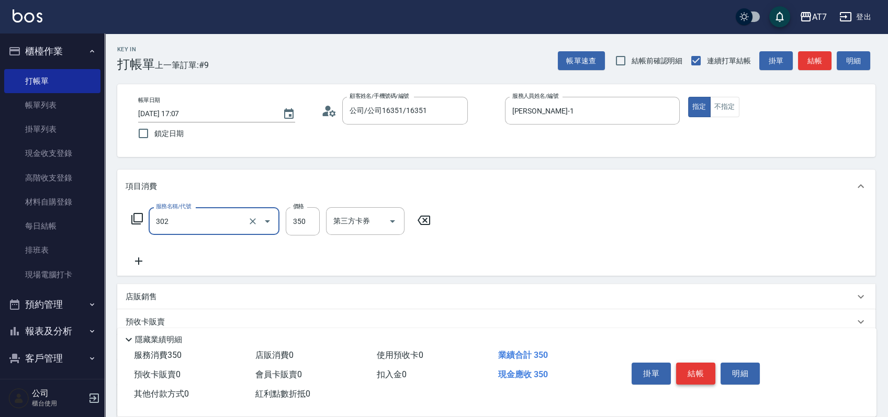
type input "剪髮(302)"
click at [703, 368] on button "結帳" at bounding box center [695, 374] width 39 height 22
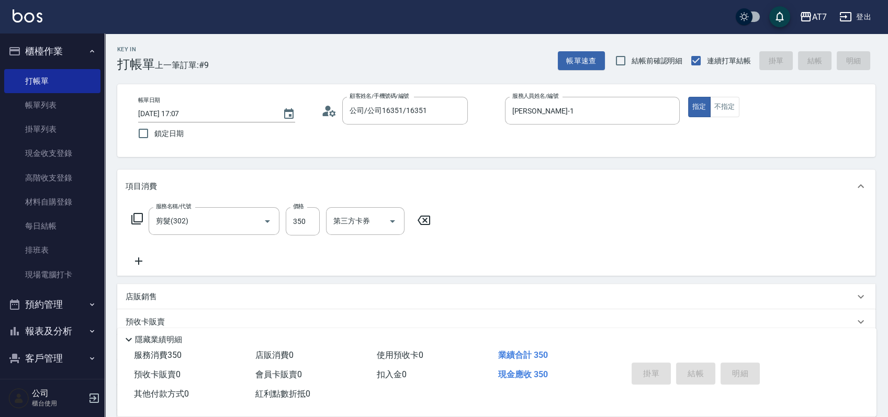
type input "0"
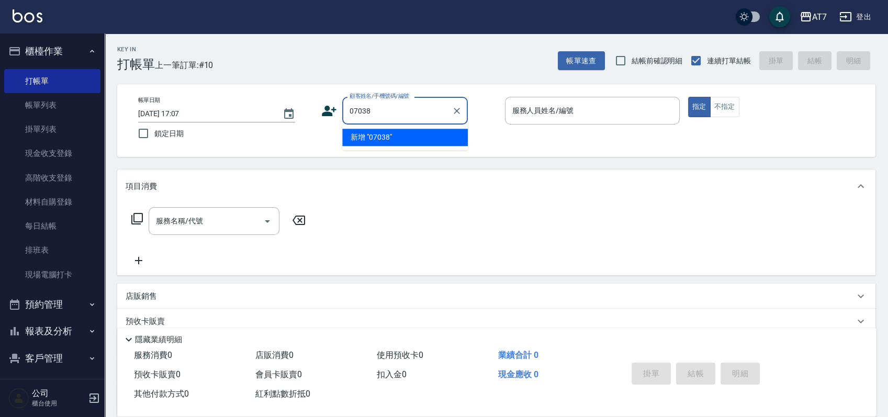
type input "07038"
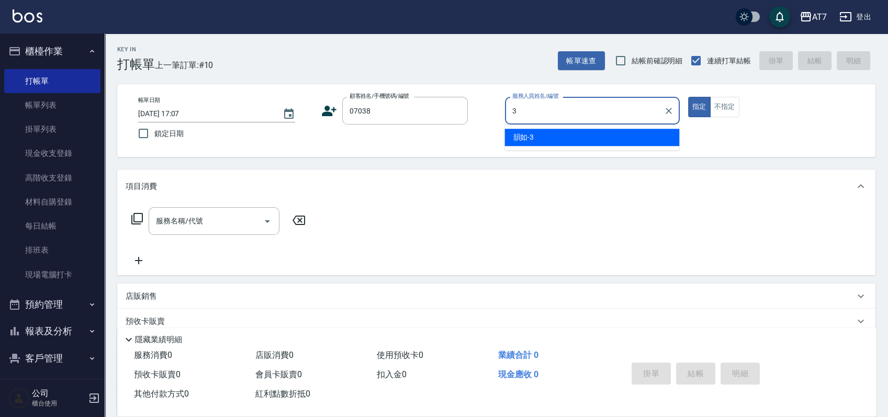
type input "韻如-3"
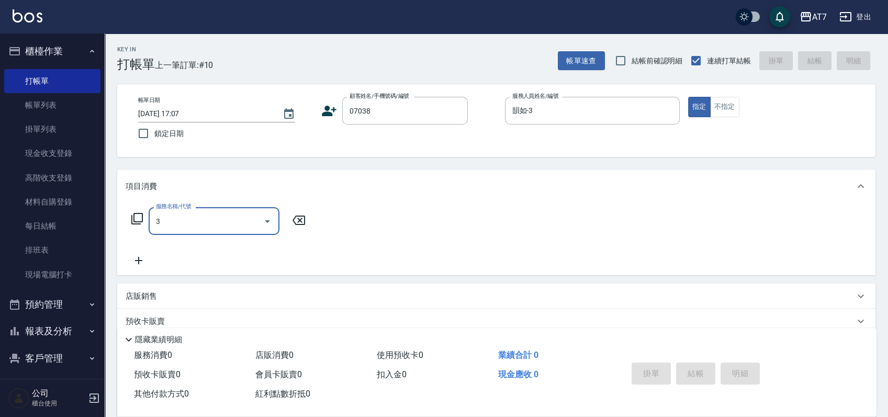
type input "30"
type input "公司/公司07038/07038"
type input "301"
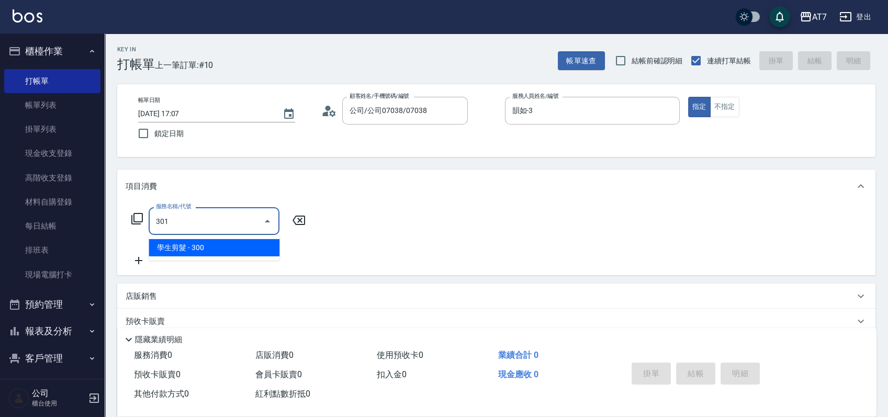
type input "30"
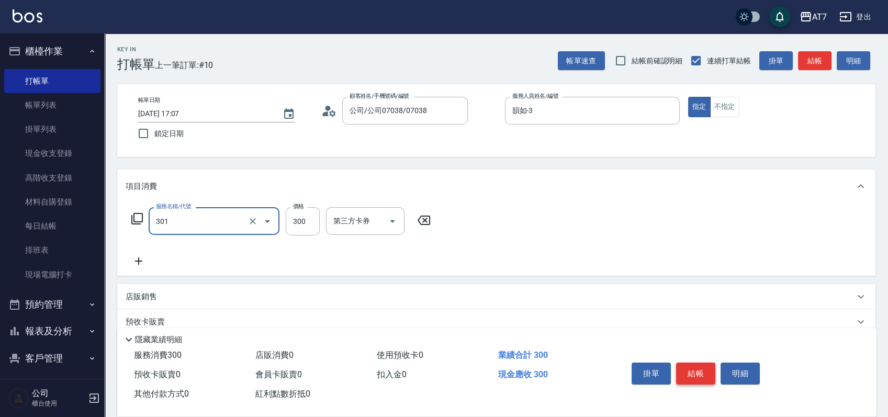
type input "學生剪髮(301)"
click at [695, 363] on button "結帳" at bounding box center [695, 374] width 39 height 22
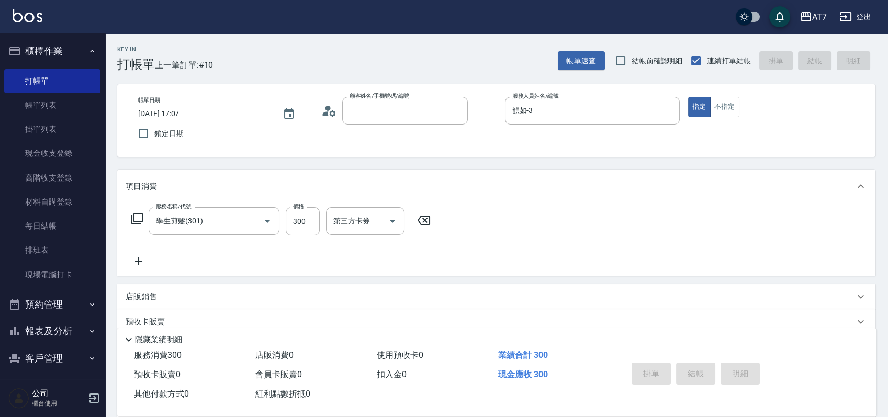
type input "0"
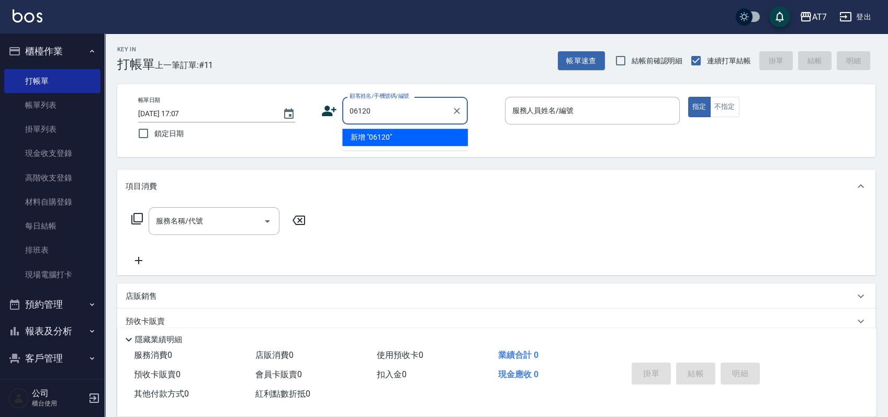
type input "06120"
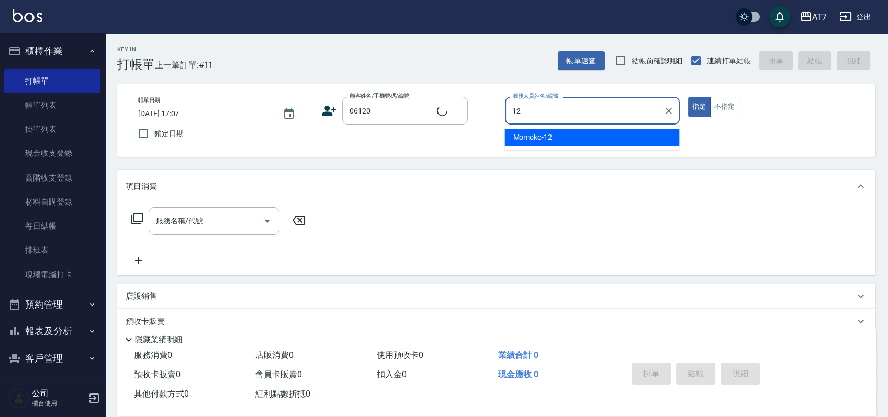
type input "12"
type input "公司單/06120-1/06120"
type input "Momoko-12"
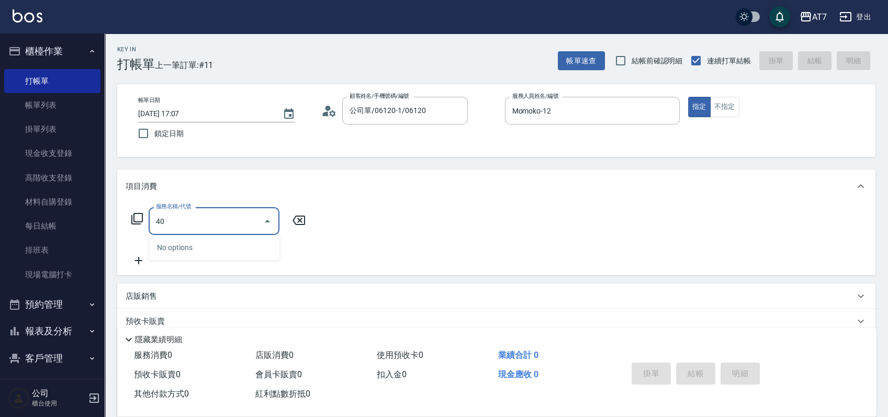
type input "401"
type input "150"
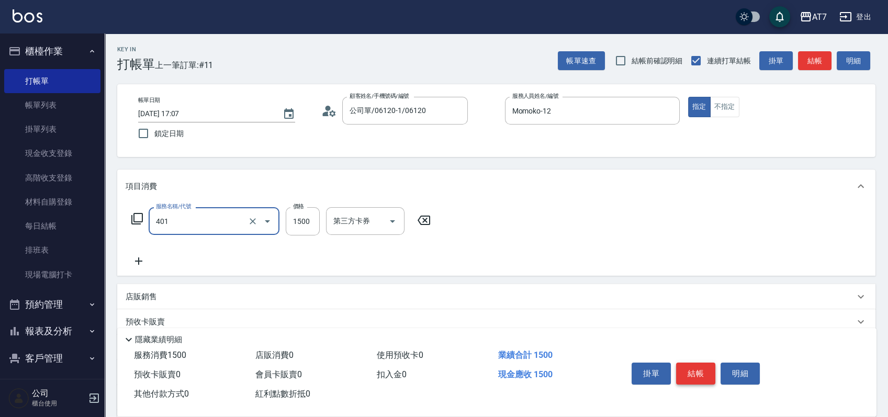
type input "染髮(互助)(401)"
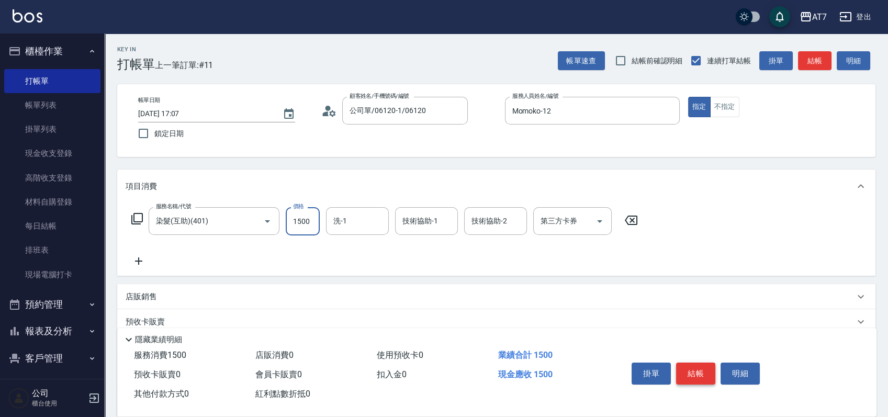
type input "1"
type input "0"
type input "168"
type input "10"
type input "1680"
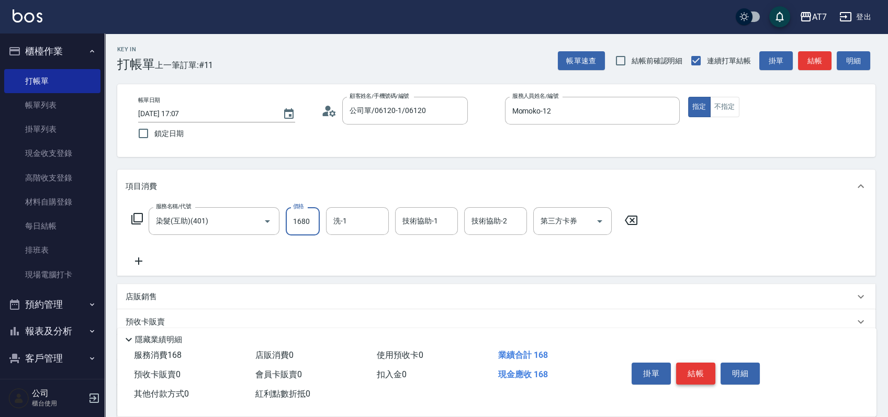
type input "160"
type input "1680"
type input "YuYu-40"
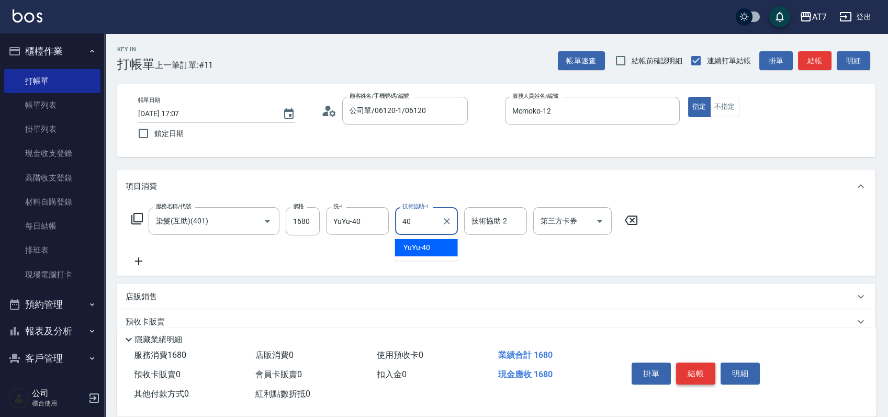
type input "YuYu-40"
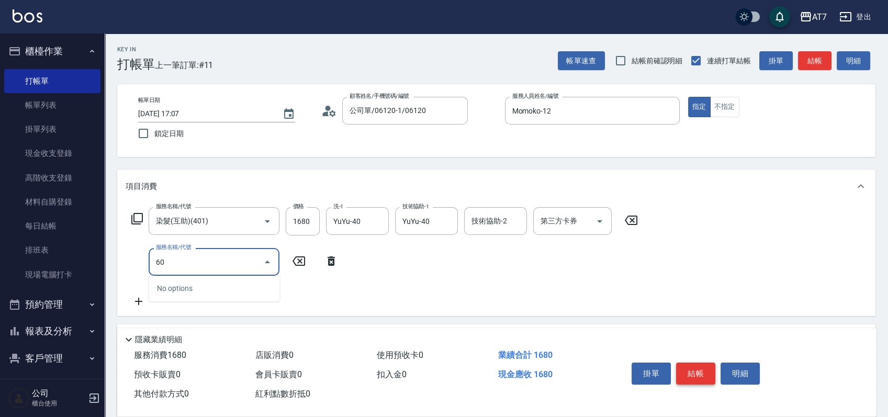
type input "607"
type input "310"
type input "東日玫瑰短（助）(607)"
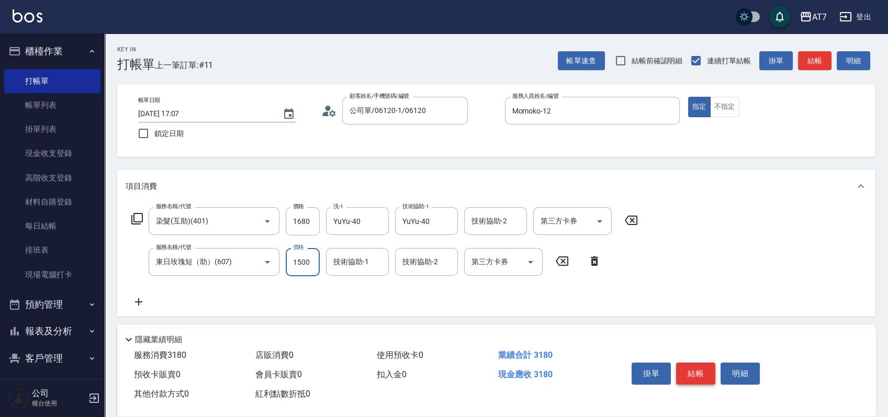
type input "1"
type input "160"
type input "180"
type input "1600"
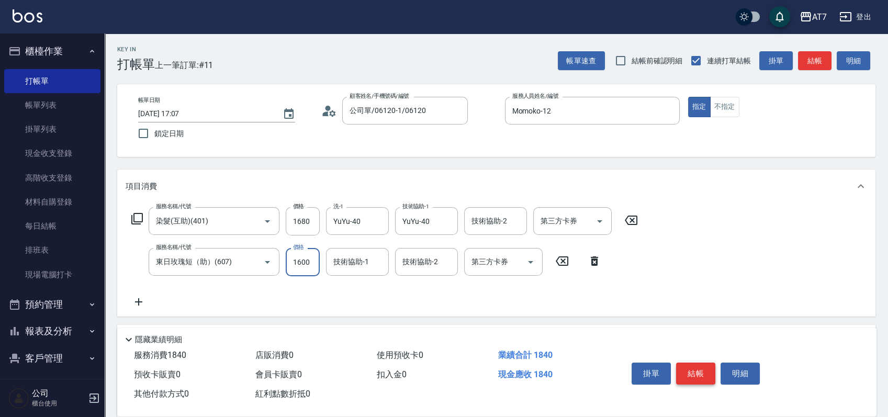
type input "320"
type input "1600"
type input "YuYu-40"
click at [692, 372] on button "結帳" at bounding box center [695, 374] width 39 height 22
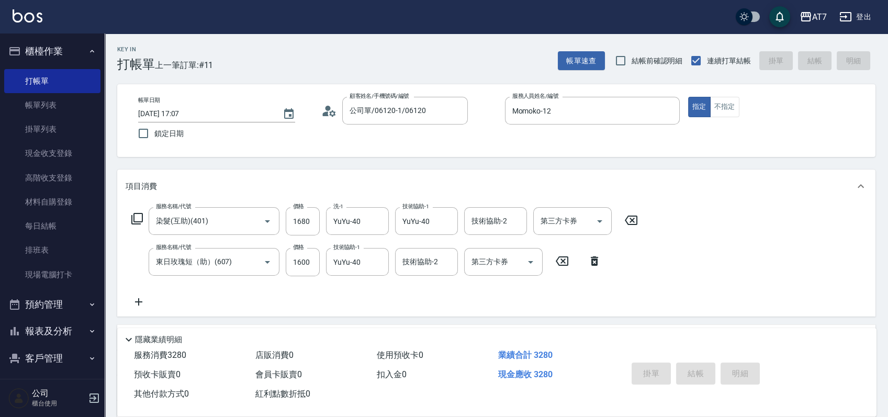
type input "2025/10/07 17:08"
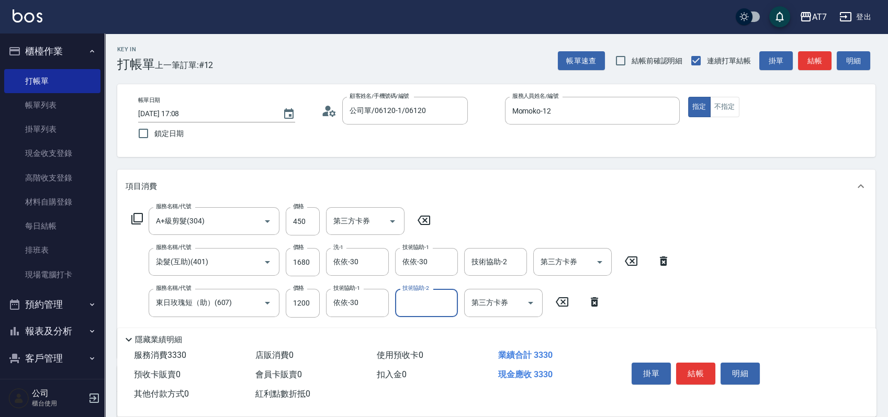
click at [691, 369] on button "結帳" at bounding box center [695, 374] width 39 height 22
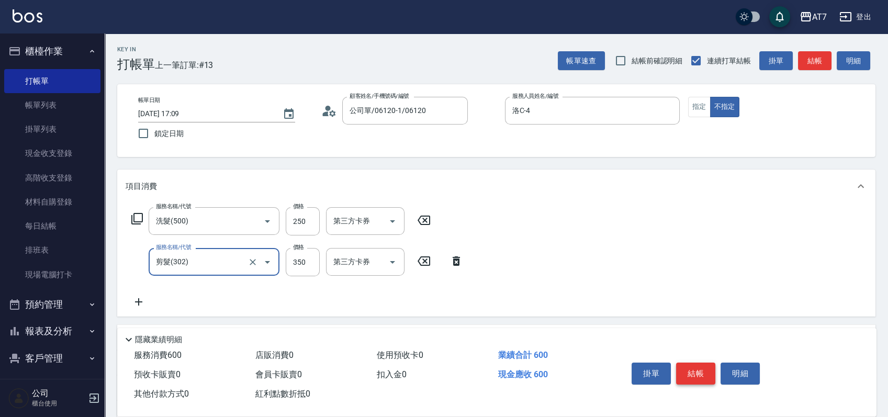
click at [684, 363] on button "結帳" at bounding box center [695, 374] width 39 height 22
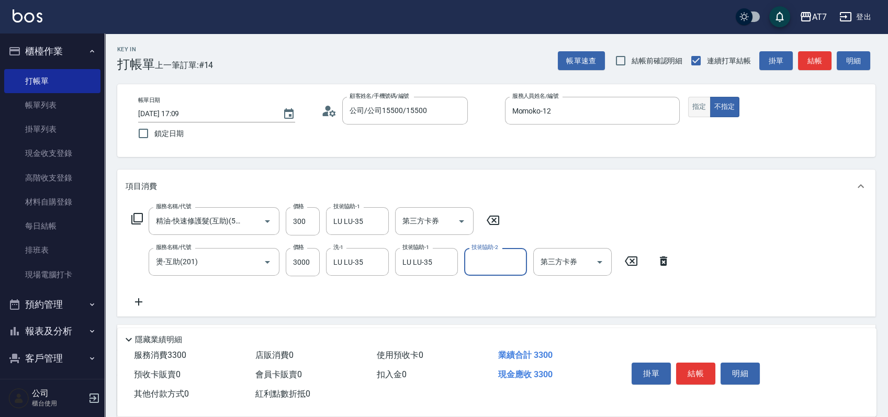
click at [695, 103] on button "指定" at bounding box center [699, 107] width 23 height 20
click at [687, 358] on div "掛單 結帳 明細" at bounding box center [695, 374] width 137 height 33
click at [685, 363] on button "結帳" at bounding box center [695, 374] width 39 height 22
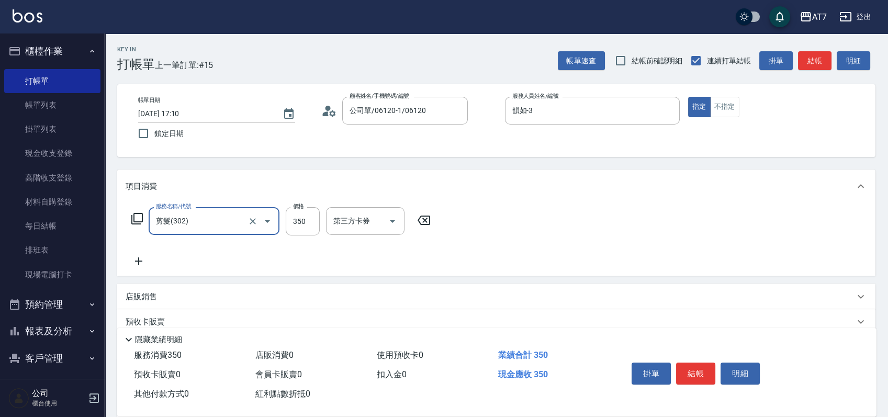
click at [683, 363] on button "結帳" at bounding box center [695, 374] width 39 height 22
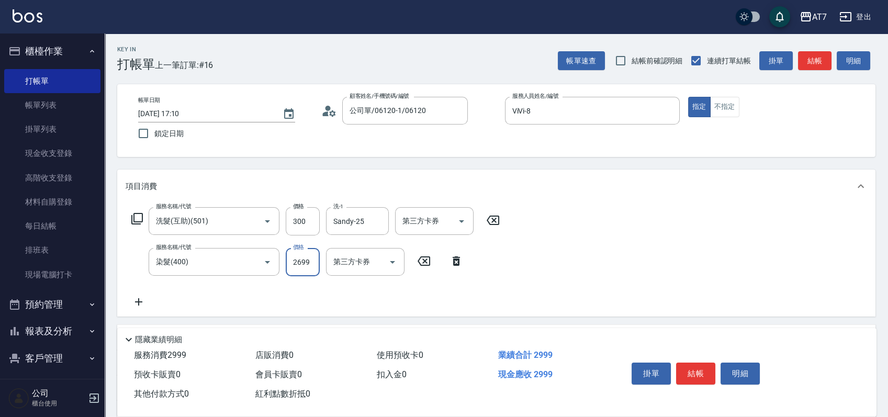
click at [683, 363] on button "結帳" at bounding box center [695, 374] width 39 height 22
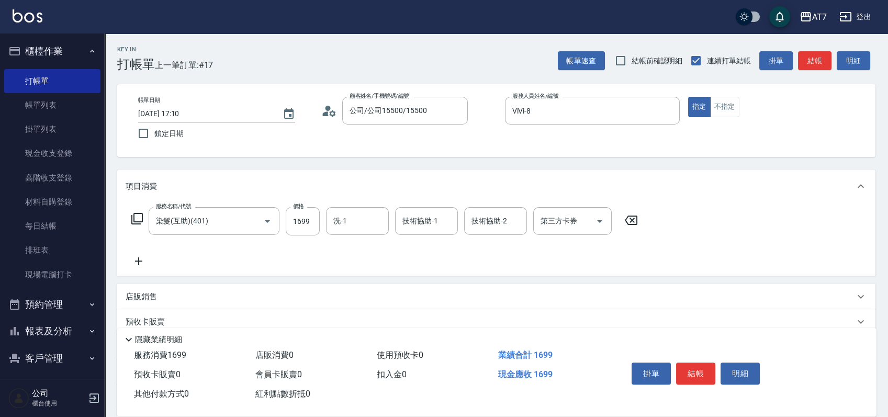
click at [635, 220] on icon at bounding box center [631, 220] width 26 height 13
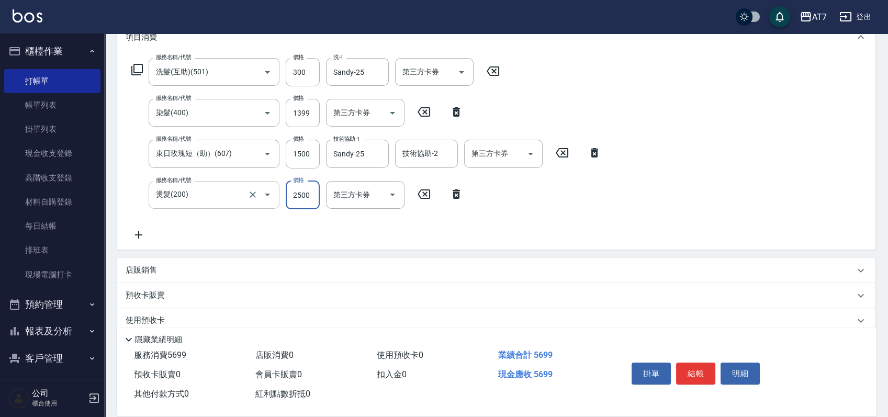
scroll to position [209, 0]
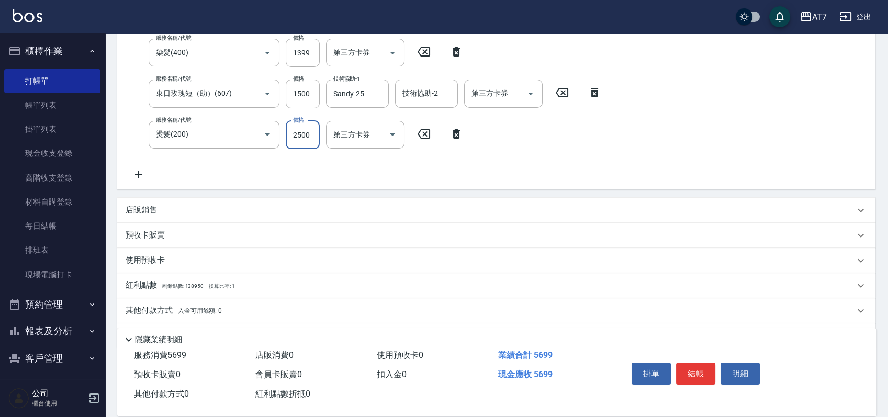
click at [311, 210] on div "店販銷售" at bounding box center [490, 210] width 729 height 11
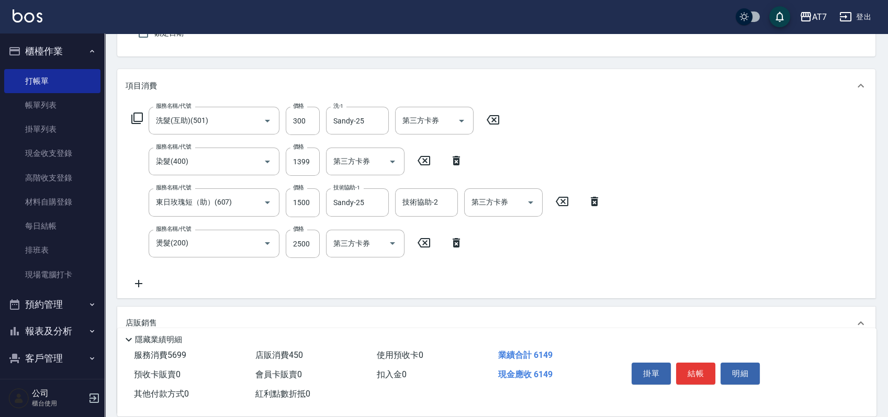
scroll to position [0, 0]
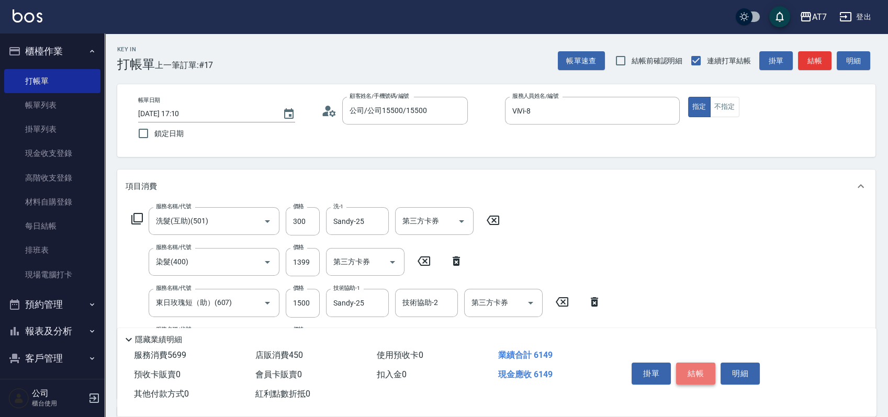
click at [699, 375] on button "結帳" at bounding box center [695, 374] width 39 height 22
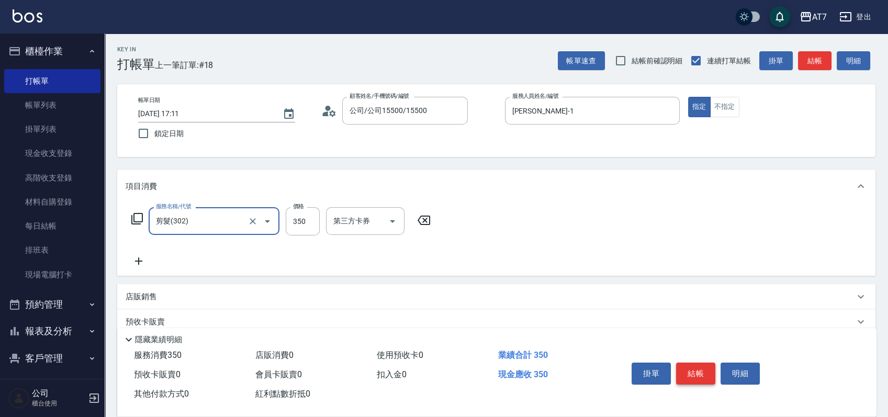
click at [704, 366] on button "結帳" at bounding box center [695, 374] width 39 height 22
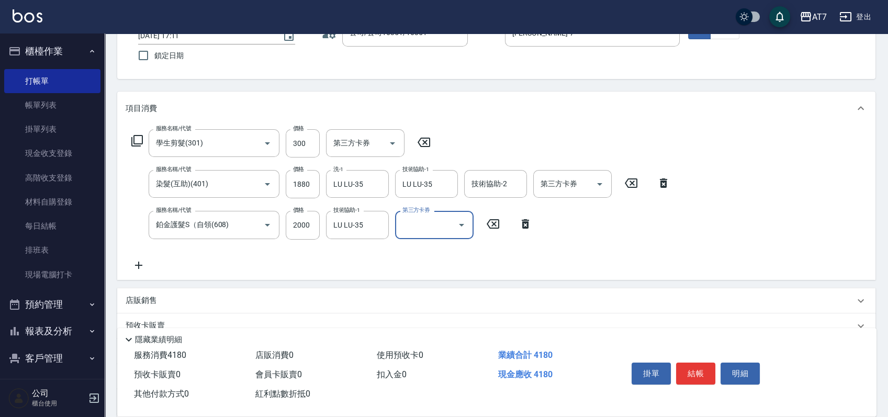
scroll to position [139, 0]
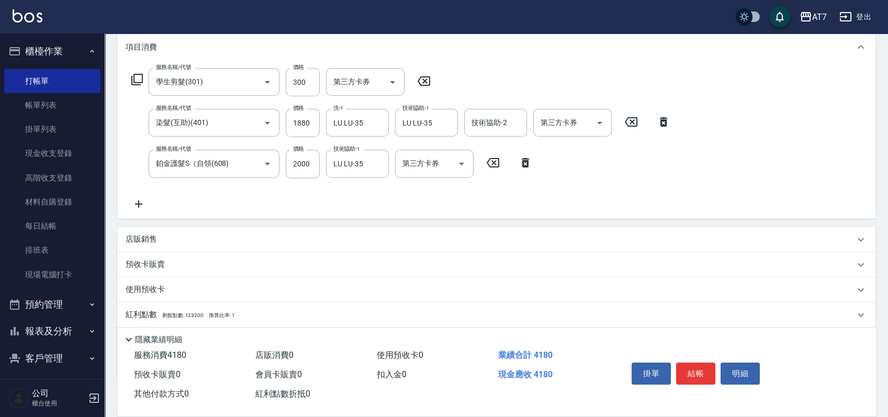
click at [536, 241] on div "店販銷售" at bounding box center [490, 239] width 729 height 11
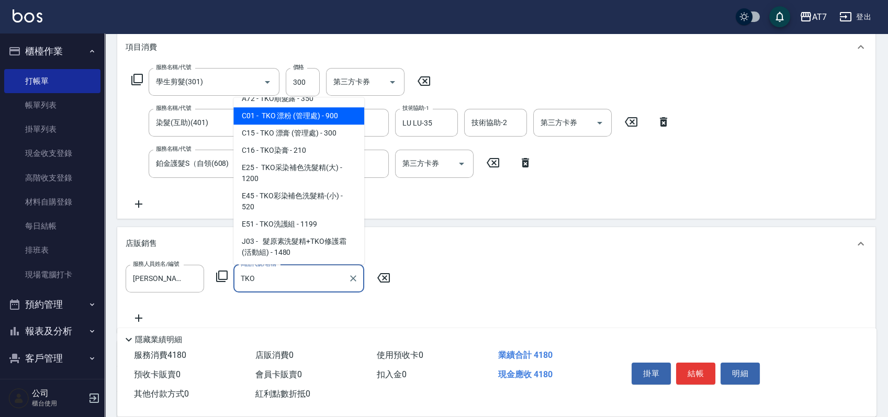
scroll to position [81, 0]
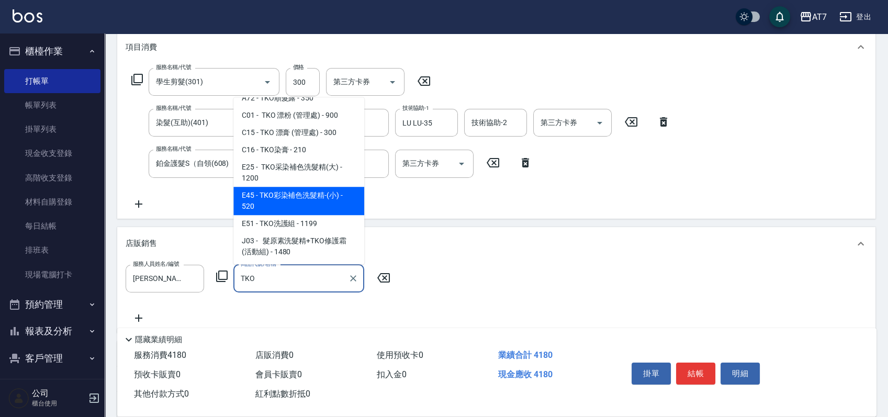
click at [301, 192] on span "E45 - TKO彩染補色洗髮精-(小) - 520" at bounding box center [298, 201] width 131 height 28
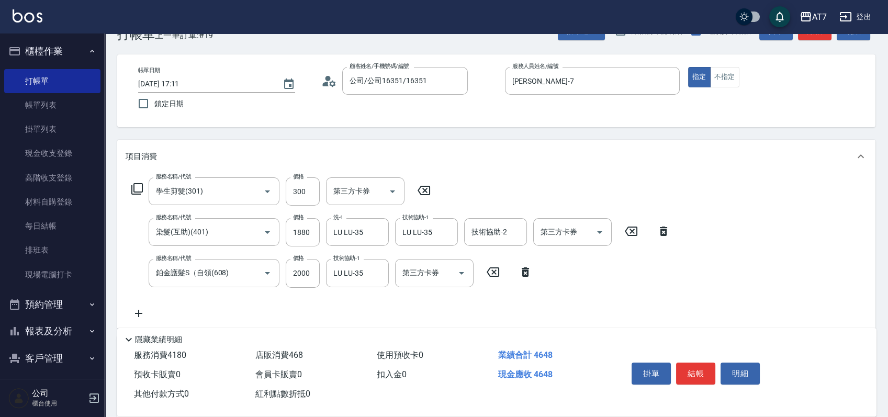
scroll to position [0, 0]
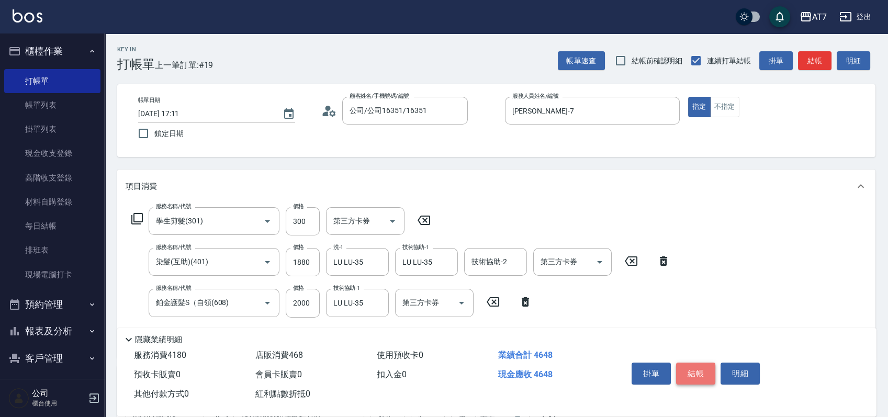
click at [705, 366] on button "結帳" at bounding box center [695, 374] width 39 height 22
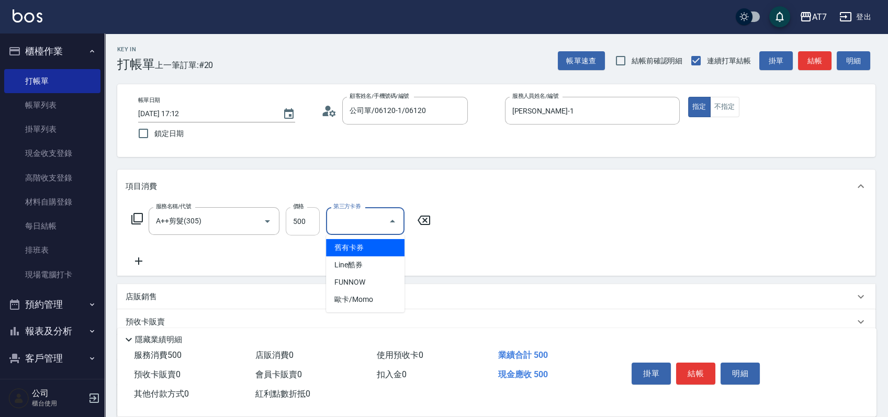
click at [308, 221] on input "500" at bounding box center [303, 221] width 34 height 28
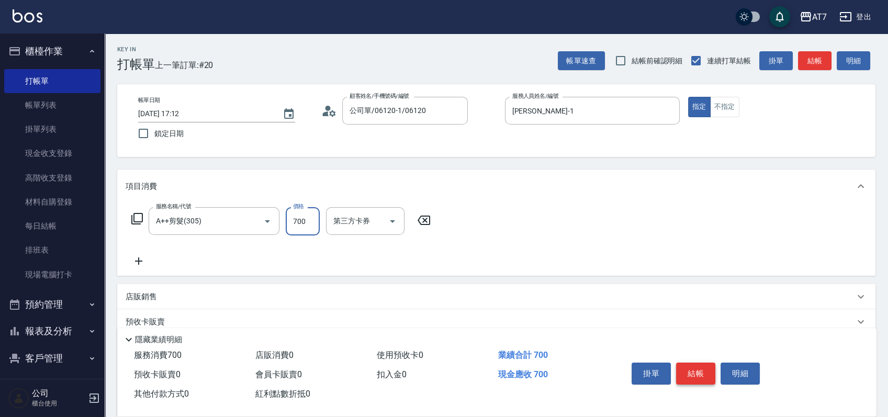
click at [693, 377] on button "結帳" at bounding box center [695, 374] width 39 height 22
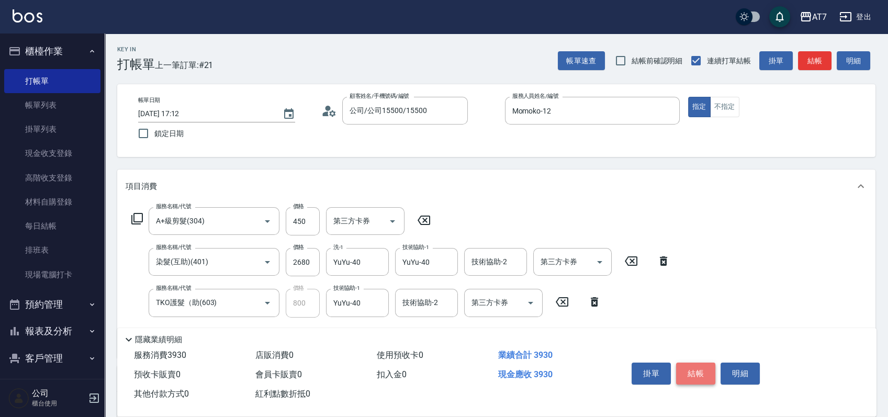
click at [693, 377] on button "結帳" at bounding box center [695, 374] width 39 height 22
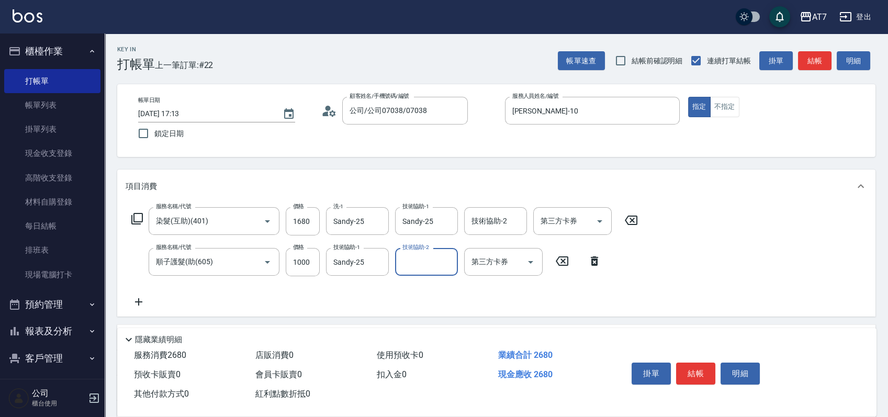
click at [139, 216] on icon at bounding box center [137, 218] width 13 height 13
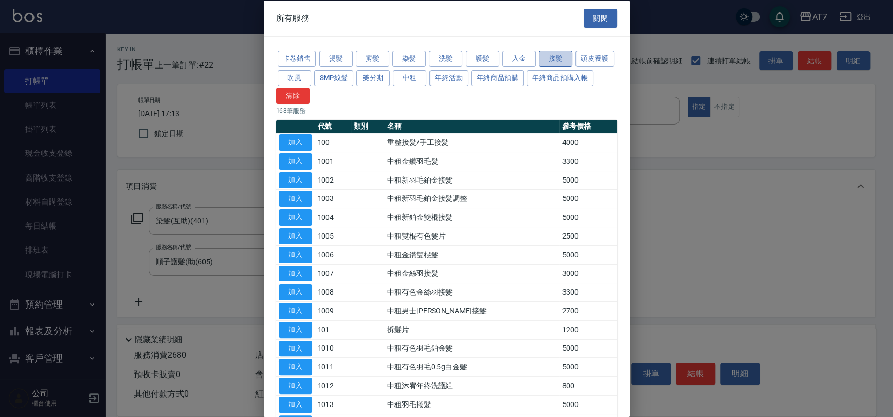
click at [559, 57] on button "接髮" at bounding box center [555, 59] width 33 height 16
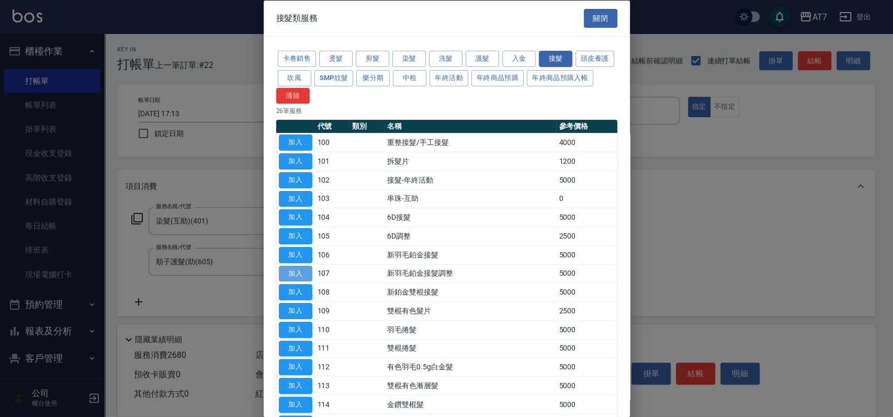
click at [294, 272] on button "加入" at bounding box center [295, 273] width 33 height 16
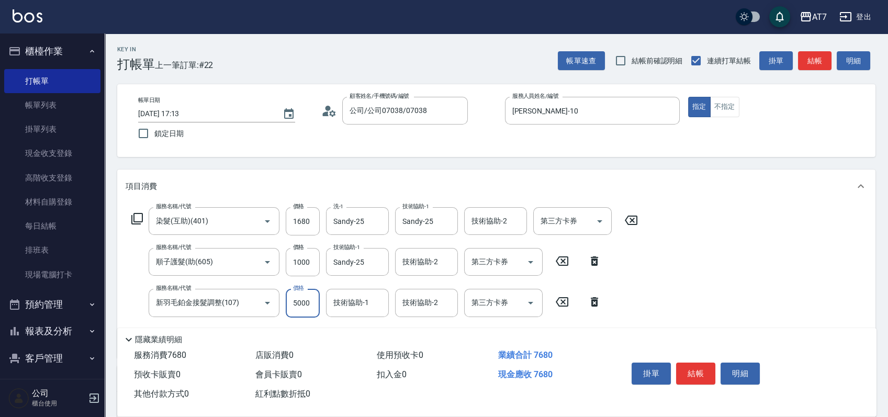
click at [306, 310] on input "5000" at bounding box center [303, 303] width 34 height 28
click at [694, 367] on button "結帳" at bounding box center [695, 374] width 39 height 22
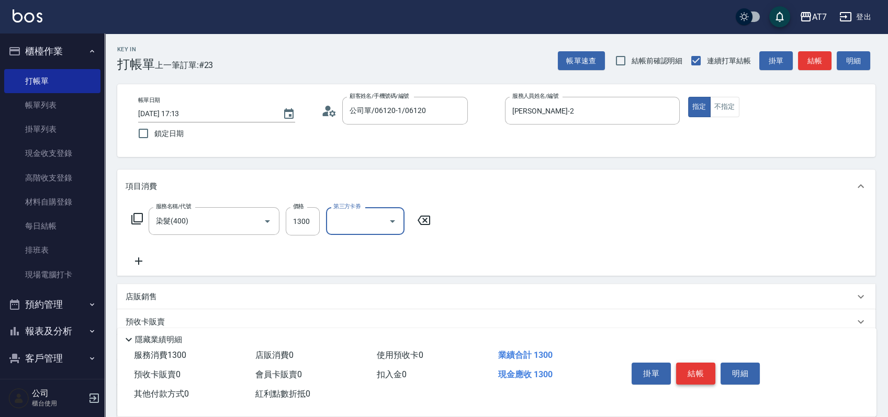
click at [693, 367] on button "結帳" at bounding box center [695, 374] width 39 height 22
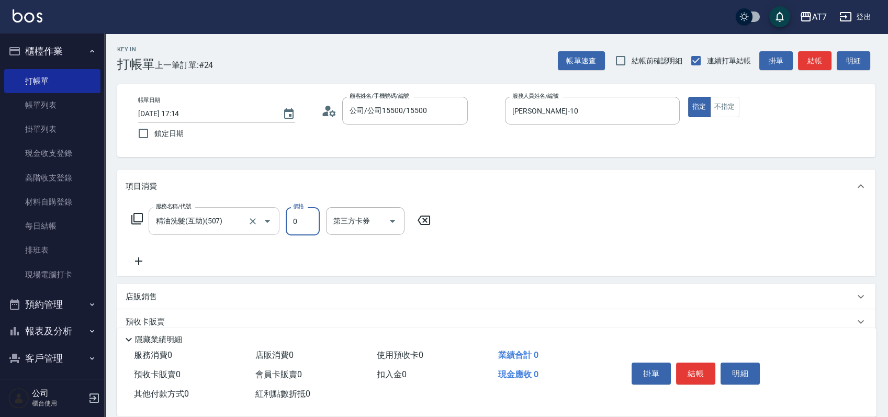
click at [235, 219] on input "精油洗髮(互助)(507)" at bounding box center [199, 221] width 92 height 18
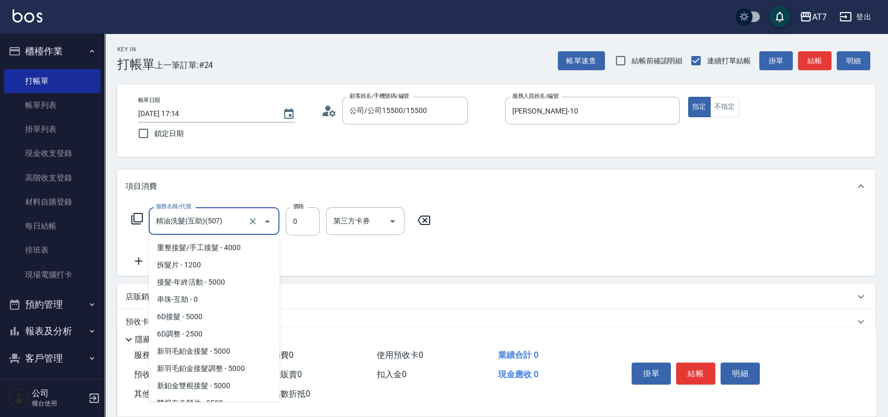
scroll to position [1201, 0]
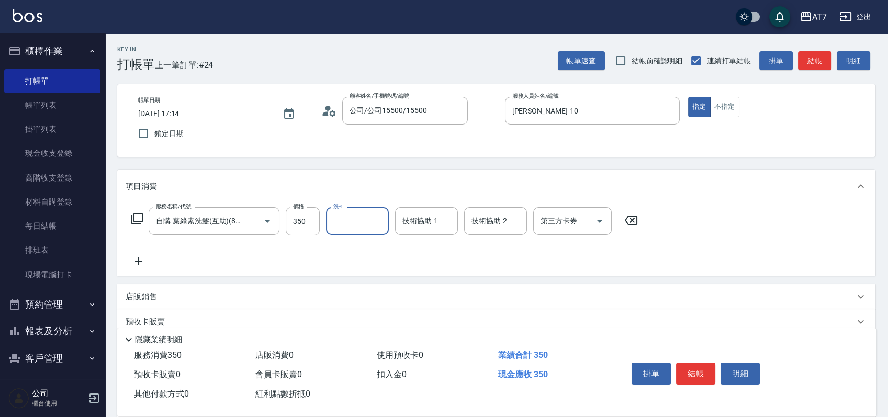
click at [632, 222] on icon at bounding box center [631, 220] width 26 height 13
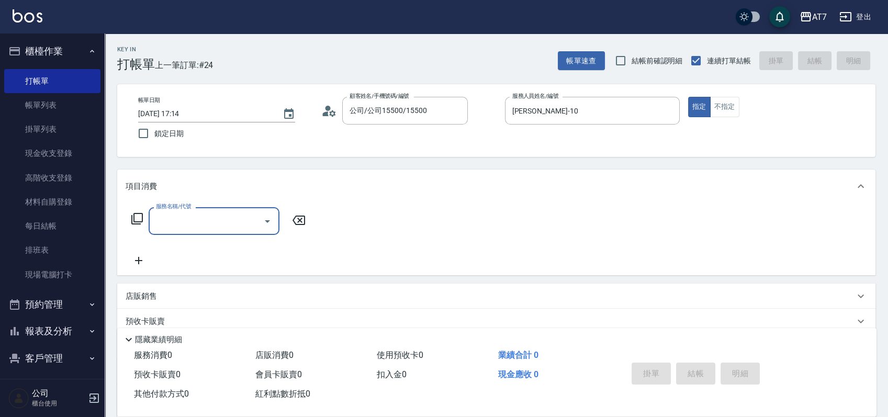
scroll to position [0, 0]
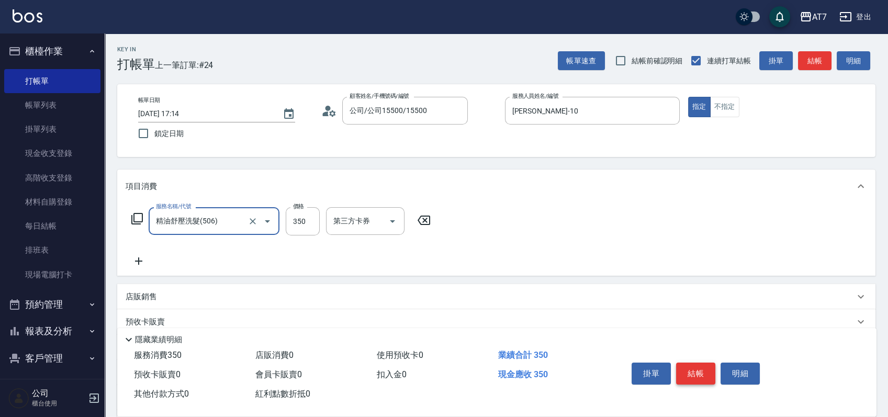
click at [695, 366] on button "結帳" at bounding box center [695, 374] width 39 height 22
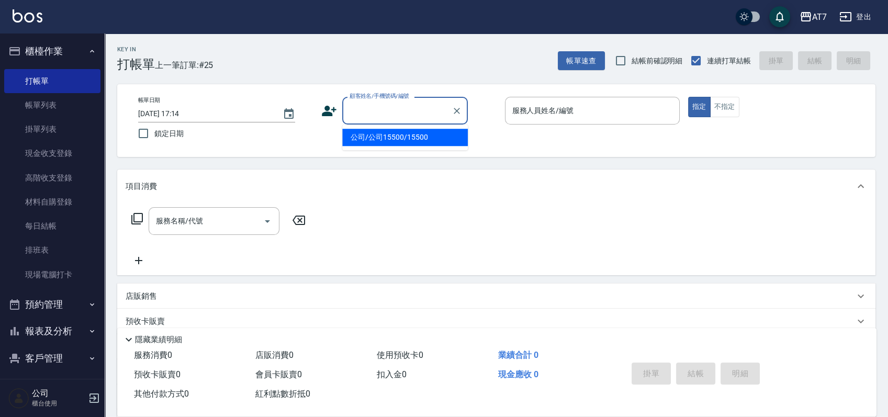
click at [390, 109] on input "顧客姓名/手機號碼/編號" at bounding box center [397, 111] width 100 height 18
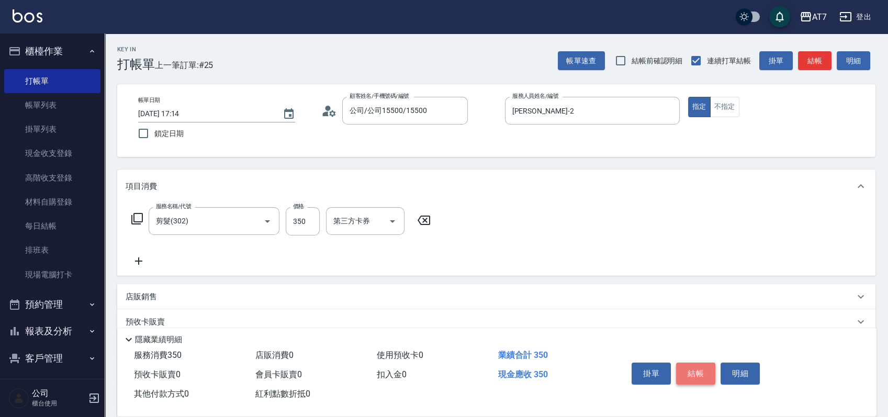
click at [696, 370] on button "結帳" at bounding box center [695, 374] width 39 height 22
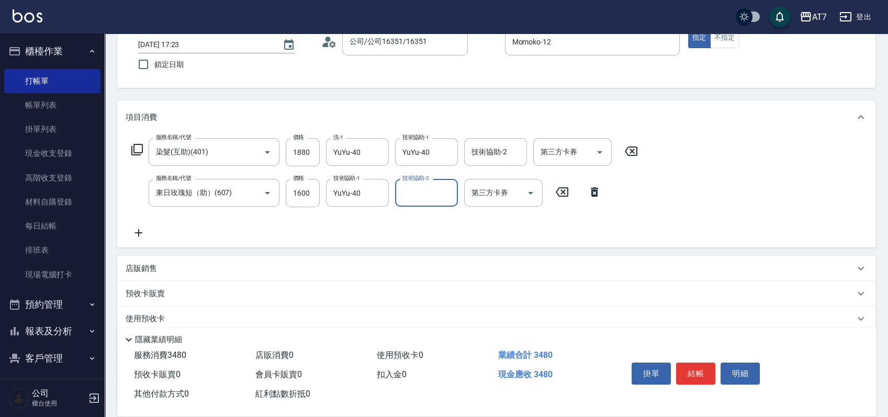
scroll to position [158, 0]
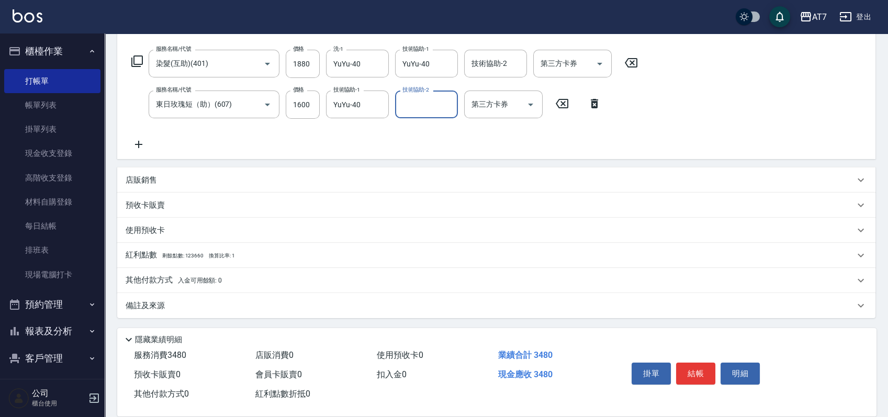
click at [609, 180] on div "店販銷售" at bounding box center [490, 180] width 729 height 11
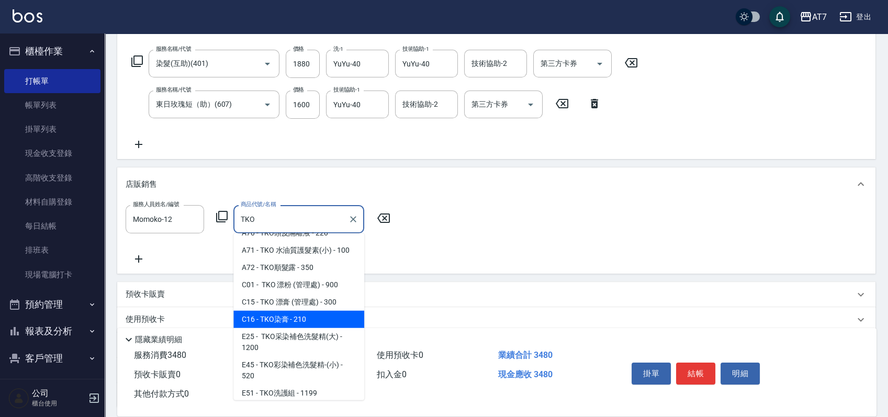
scroll to position [70, 0]
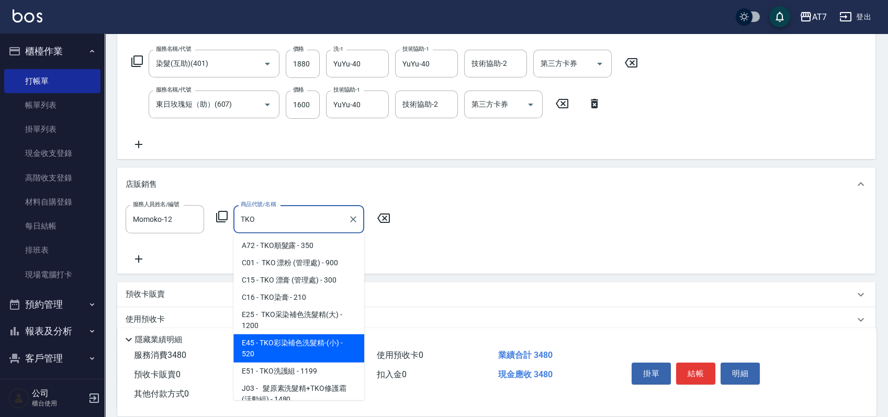
click at [281, 343] on span "E45 - TKO彩染補色洗髮精-(小) - 520" at bounding box center [298, 348] width 131 height 28
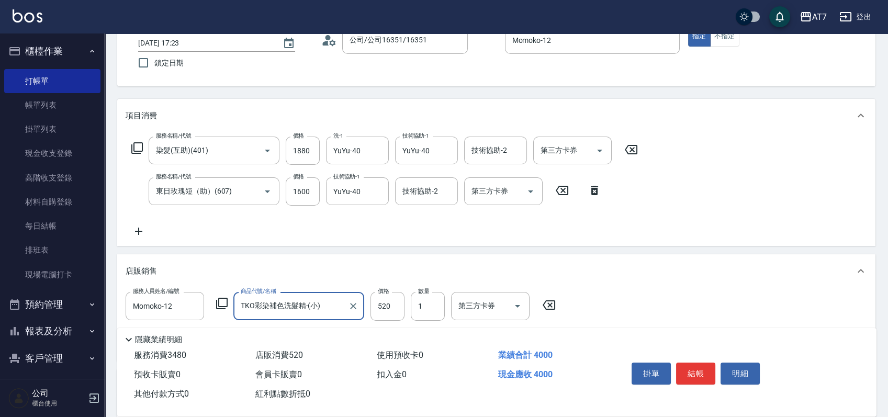
scroll to position [0, 0]
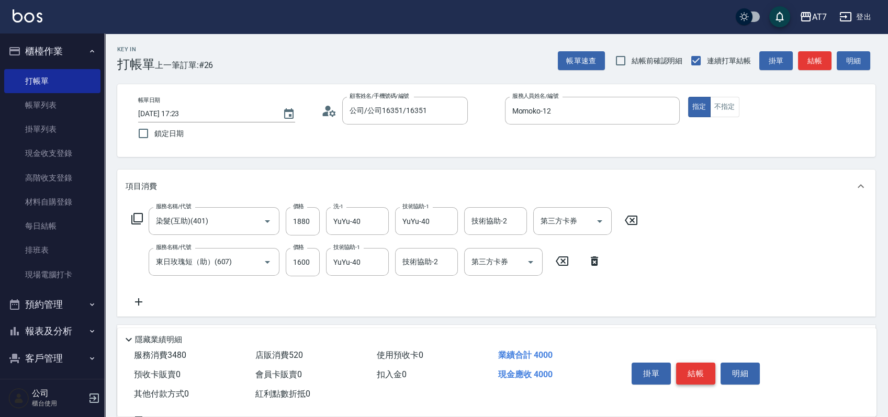
click at [695, 370] on button "結帳" at bounding box center [695, 374] width 39 height 22
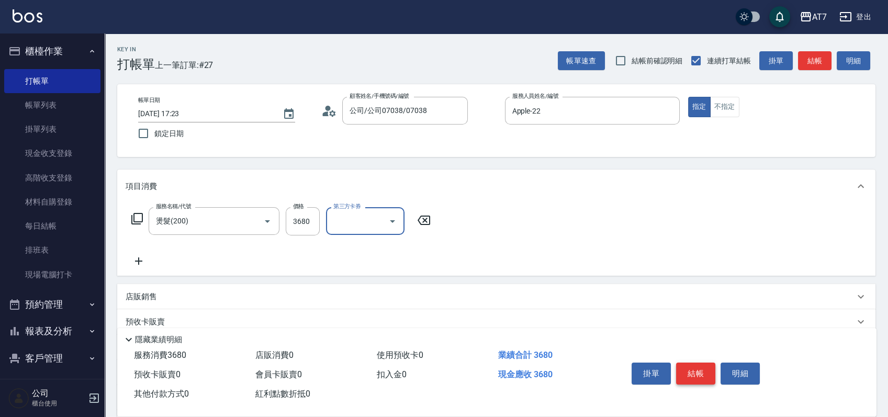
click at [694, 374] on button "結帳" at bounding box center [695, 374] width 39 height 22
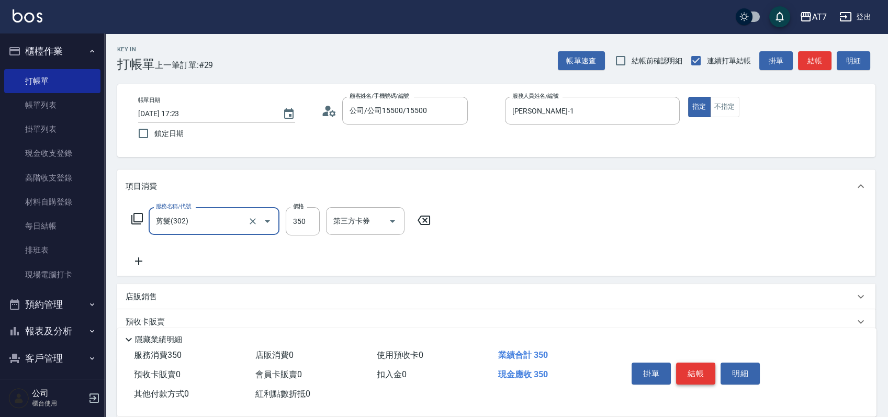
click at [694, 374] on button "結帳" at bounding box center [695, 374] width 39 height 22
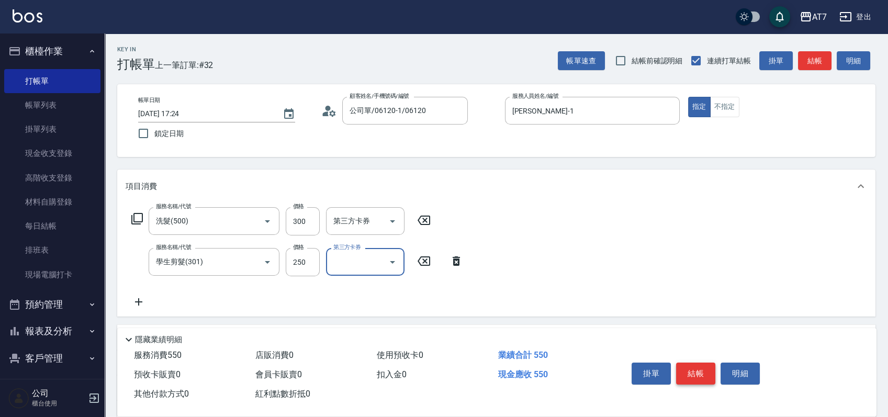
click at [694, 374] on button "結帳" at bounding box center [695, 374] width 39 height 22
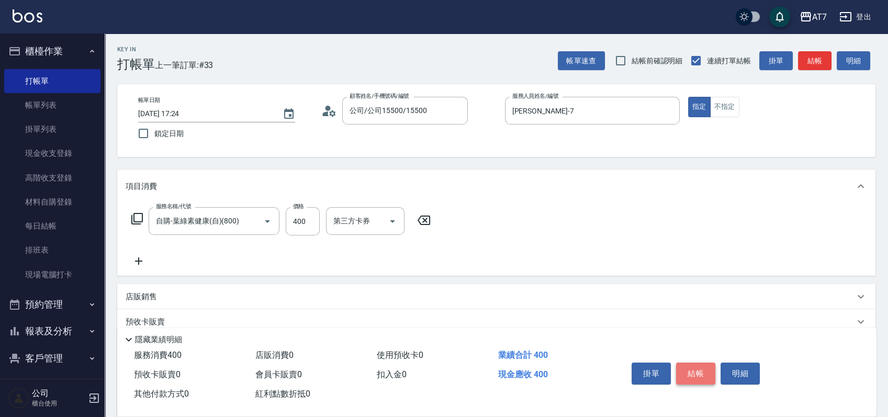
click at [694, 374] on button "結帳" at bounding box center [695, 374] width 39 height 22
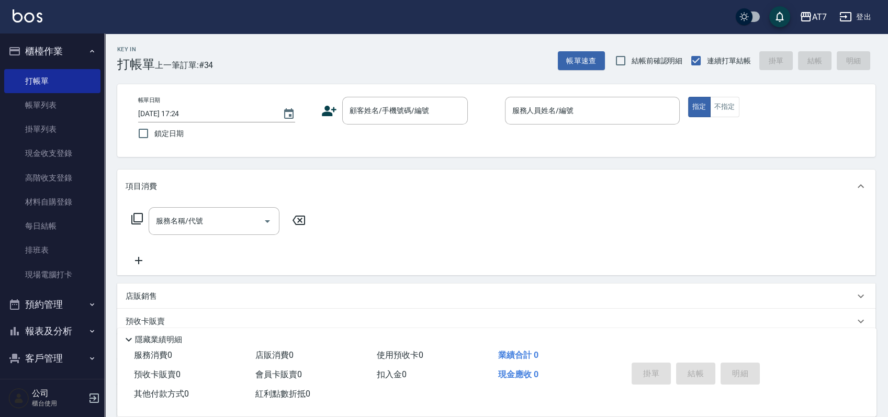
click at [480, 145] on div "帳單日期 2025/10/07 17:24 鎖定日期 顧客姓名/手機號碼/編號 顧客姓名/手機號碼/編號 服務人員姓名/編號 服務人員姓名/編號 指定 不指定" at bounding box center [496, 120] width 758 height 73
click at [379, 105] on input "顧客姓名/手機號碼/編號" at bounding box center [397, 111] width 100 height 18
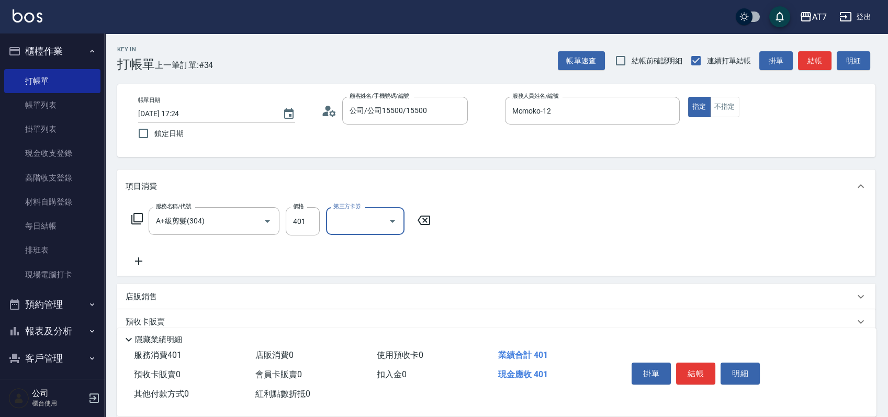
click at [423, 218] on icon at bounding box center [424, 220] width 26 height 13
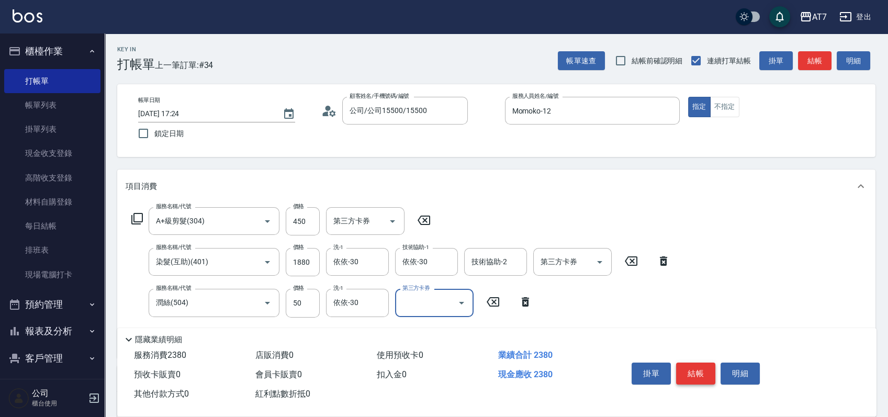
click at [689, 366] on button "結帳" at bounding box center [695, 374] width 39 height 22
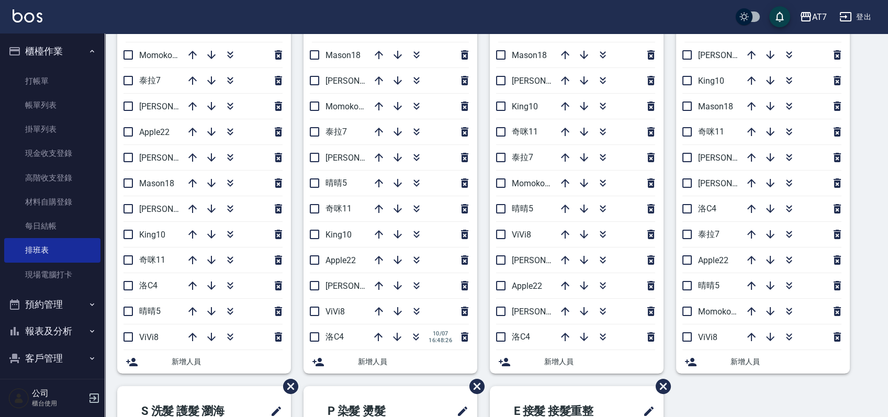
scroll to position [70, 0]
